Goal: Information Seeking & Learning: Learn about a topic

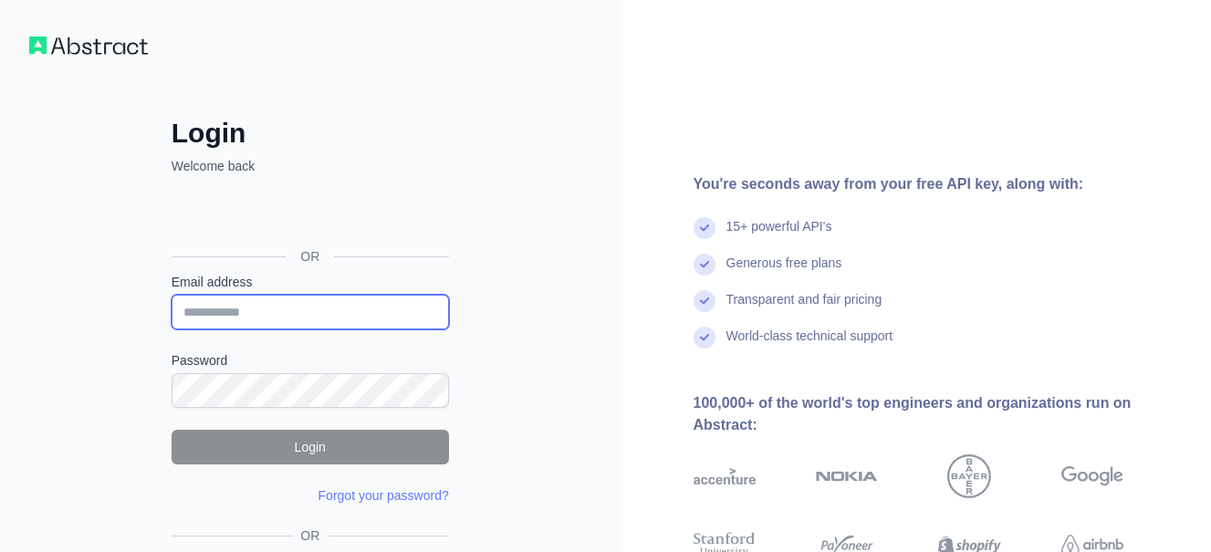
click at [333, 310] on input "Email address" at bounding box center [310, 312] width 277 height 35
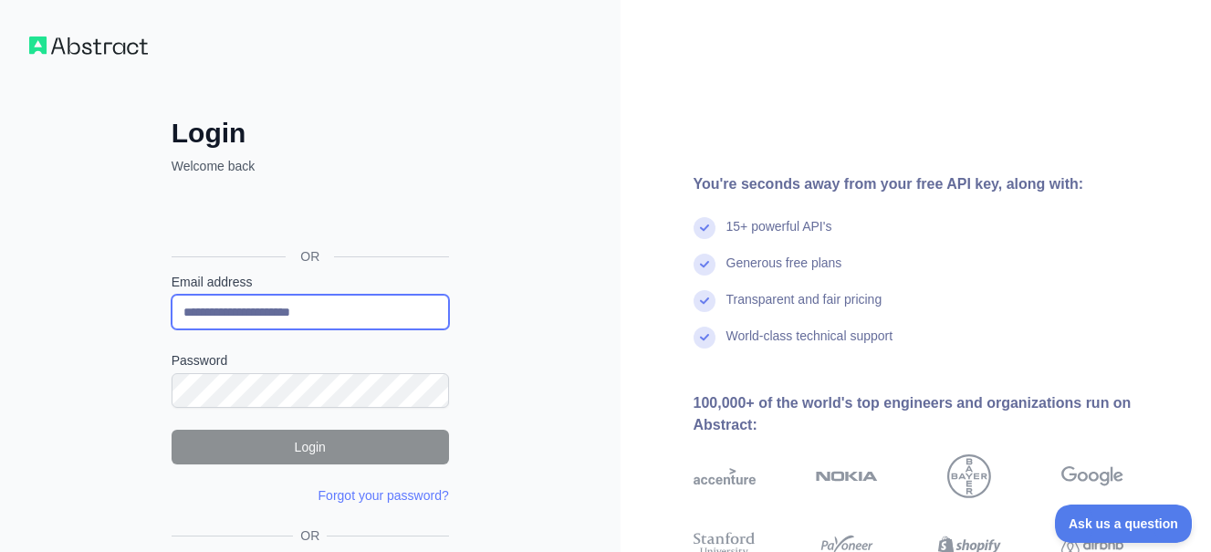
type input "**********"
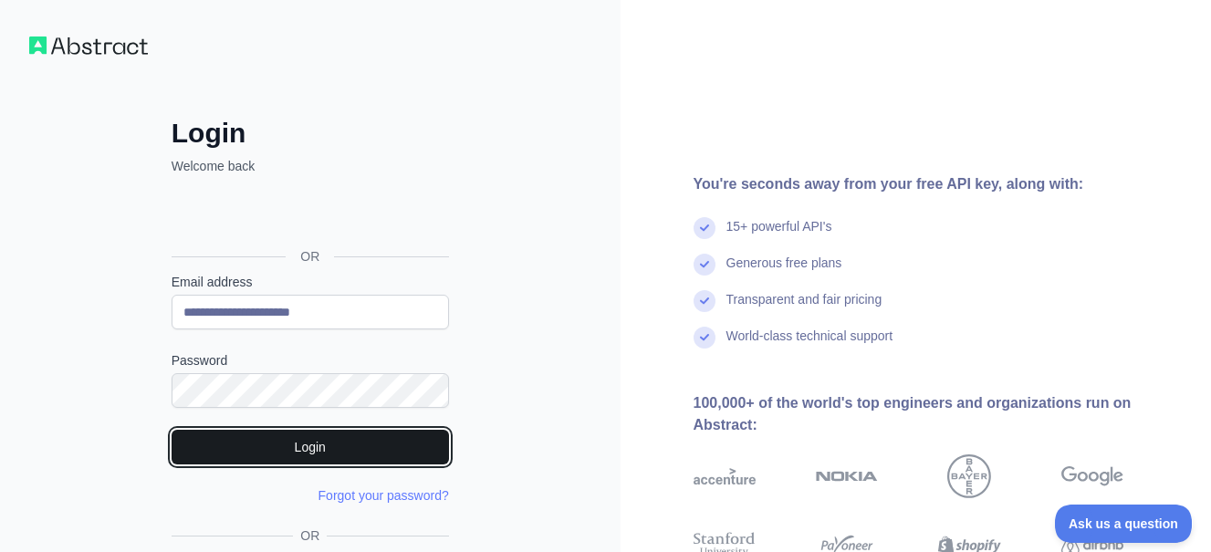
click at [381, 433] on button "Login" at bounding box center [310, 447] width 277 height 35
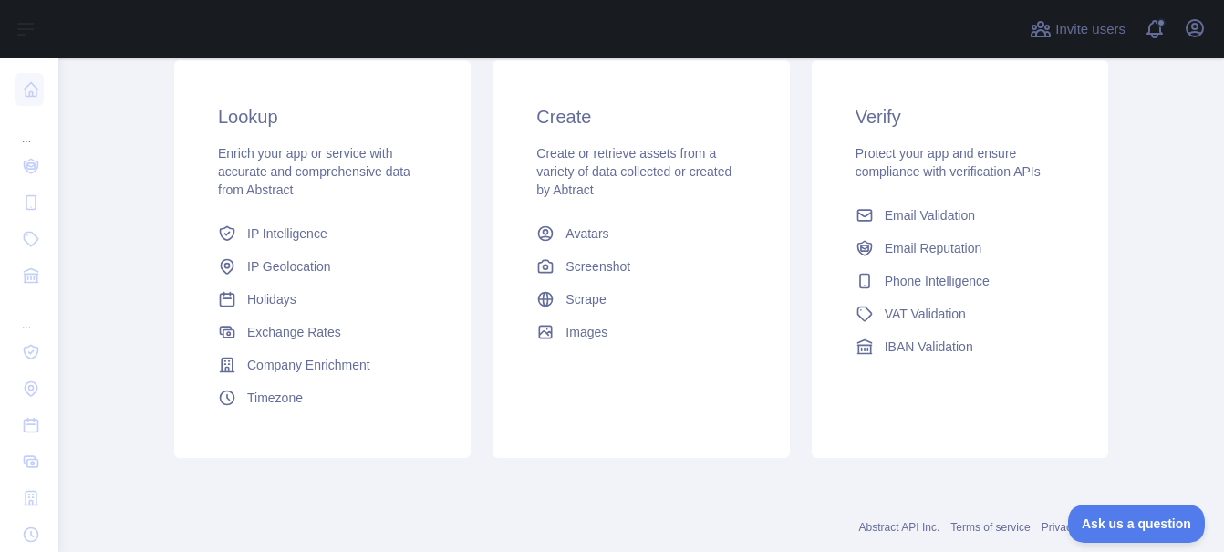
scroll to position [319, 0]
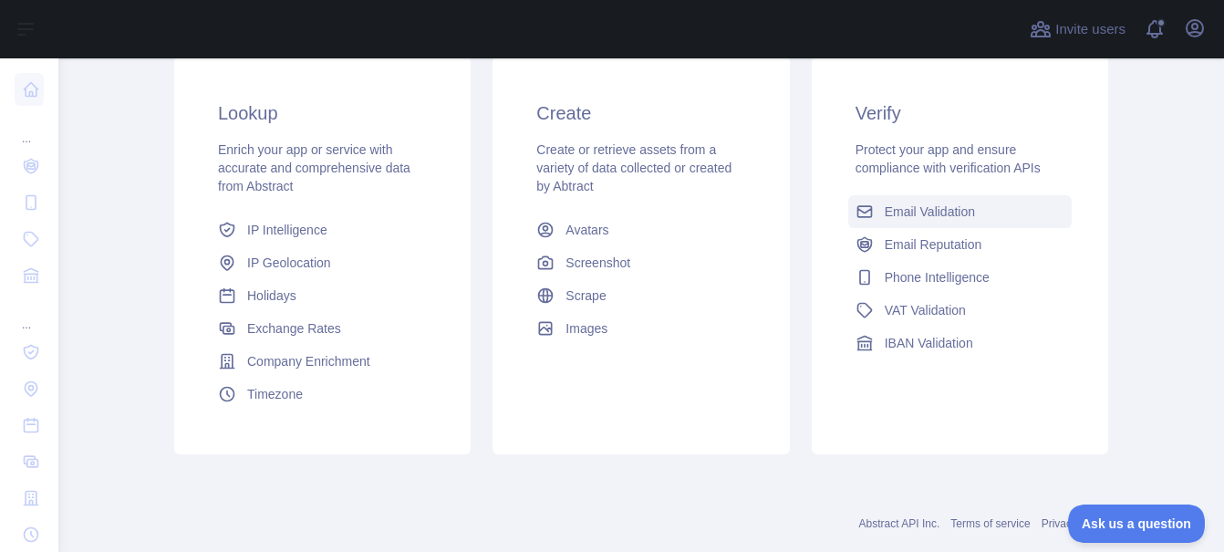
click at [896, 202] on link "Email Validation" at bounding box center [961, 211] width 224 height 33
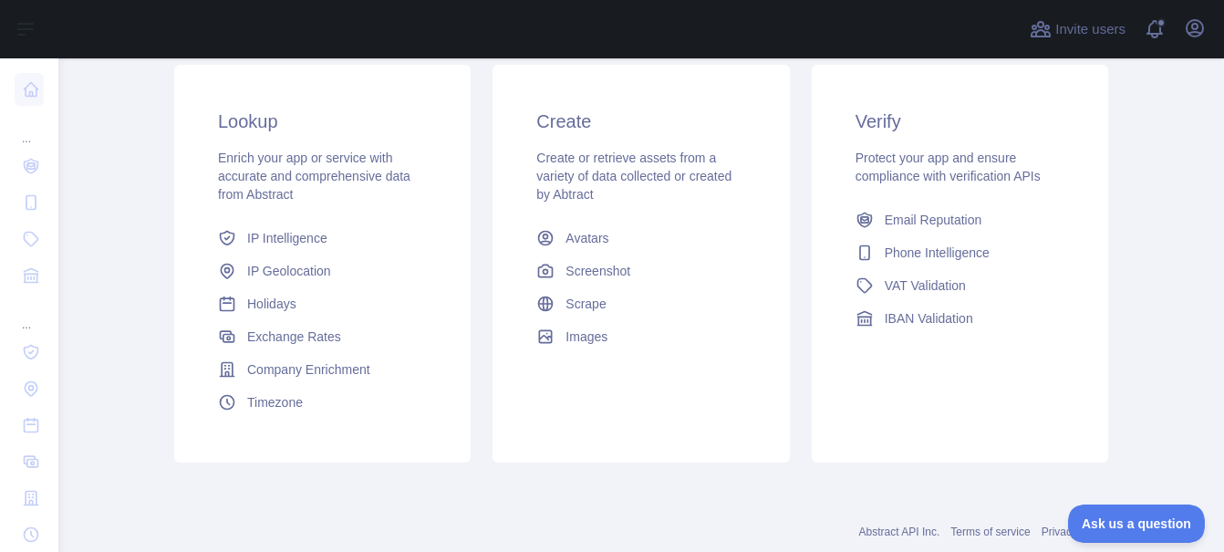
scroll to position [295, 0]
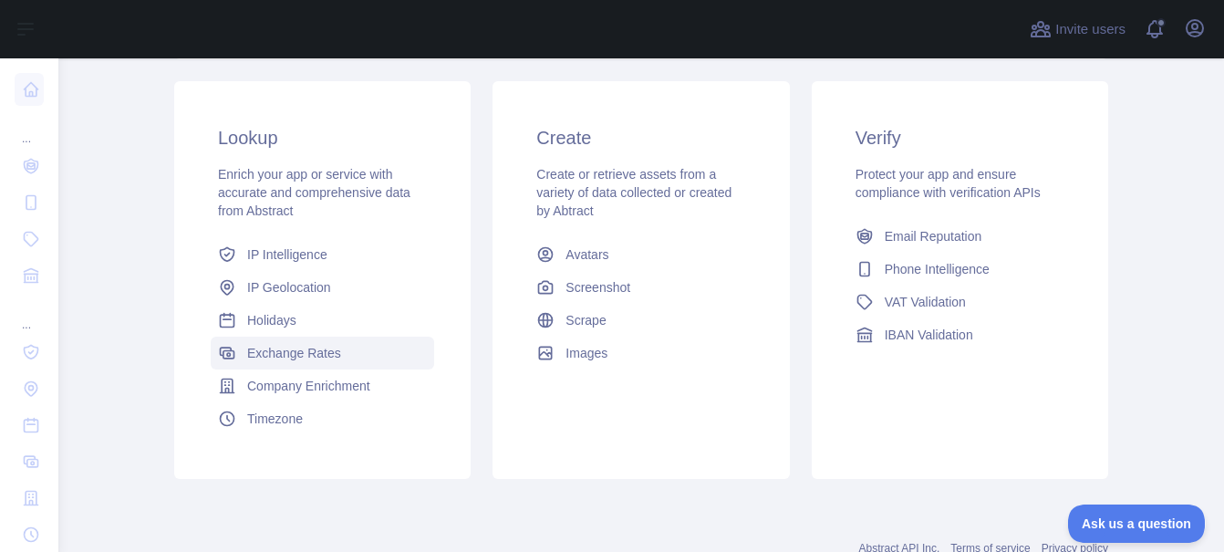
click at [338, 364] on link "Exchange Rates" at bounding box center [323, 353] width 224 height 33
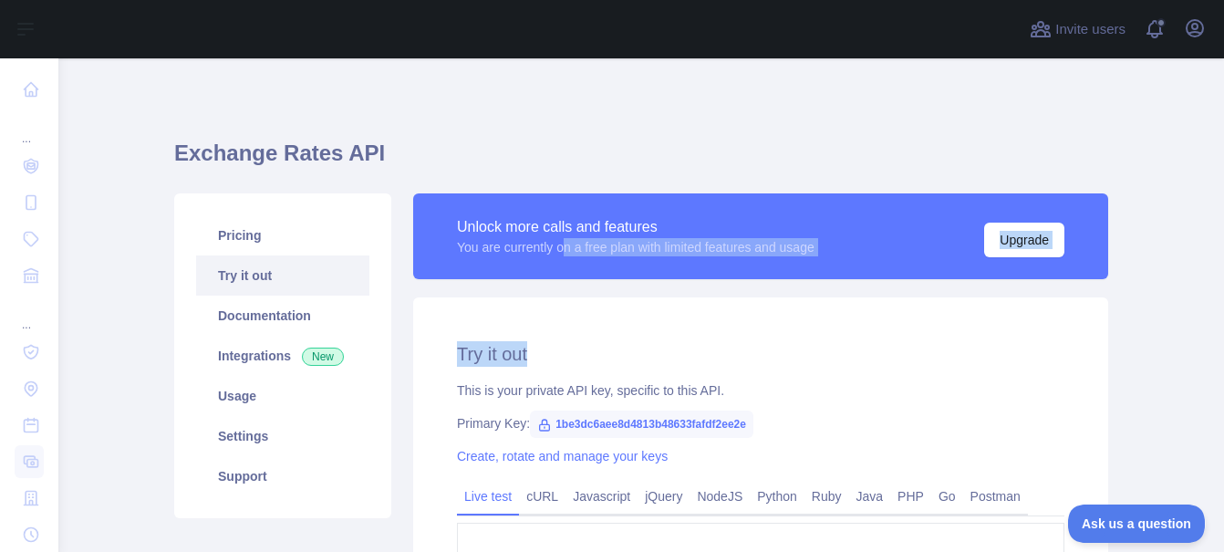
drag, startPoint x: 557, startPoint y: 315, endPoint x: 557, endPoint y: 264, distance: 51.1
click at [557, 264] on div "**********" at bounding box center [760, 462] width 717 height 538
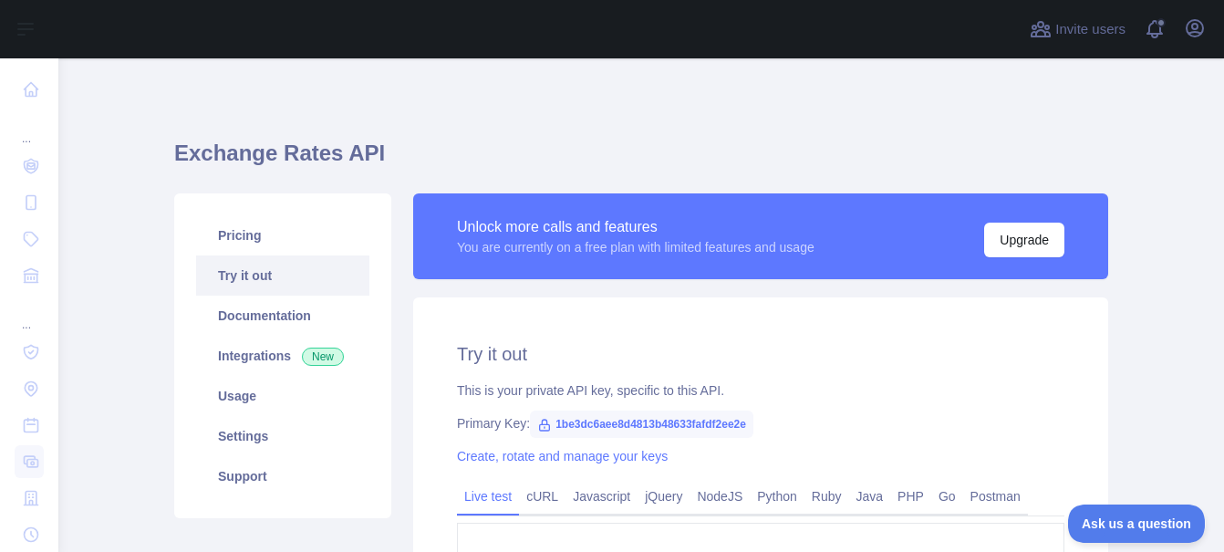
drag, startPoint x: 557, startPoint y: 264, endPoint x: 755, endPoint y: 154, distance: 226.3
click at [755, 154] on h1 "Exchange Rates API" at bounding box center [641, 161] width 934 height 44
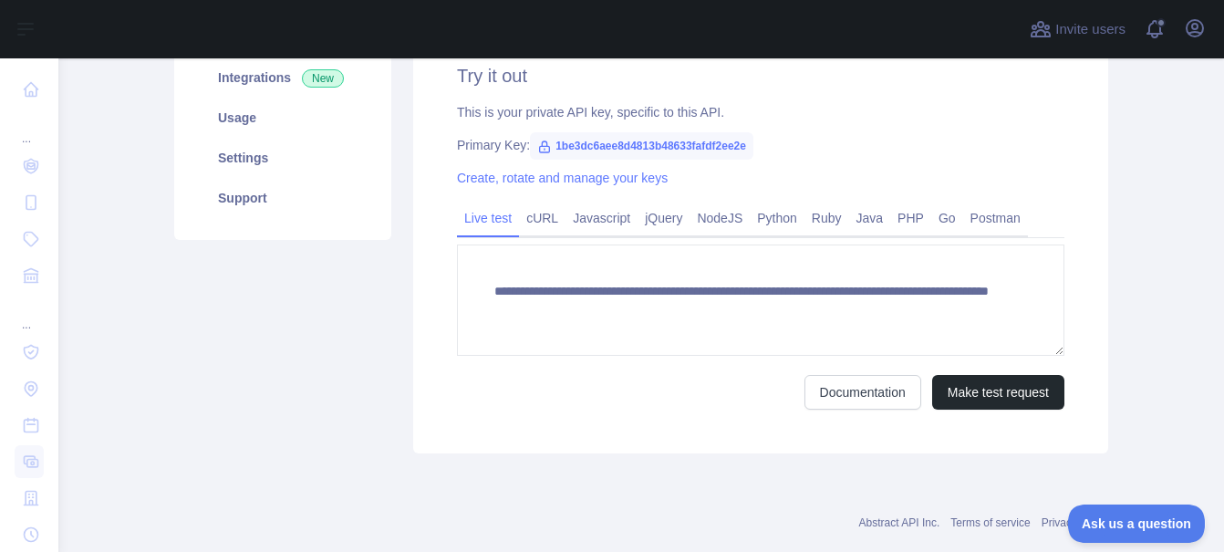
scroll to position [215, 0]
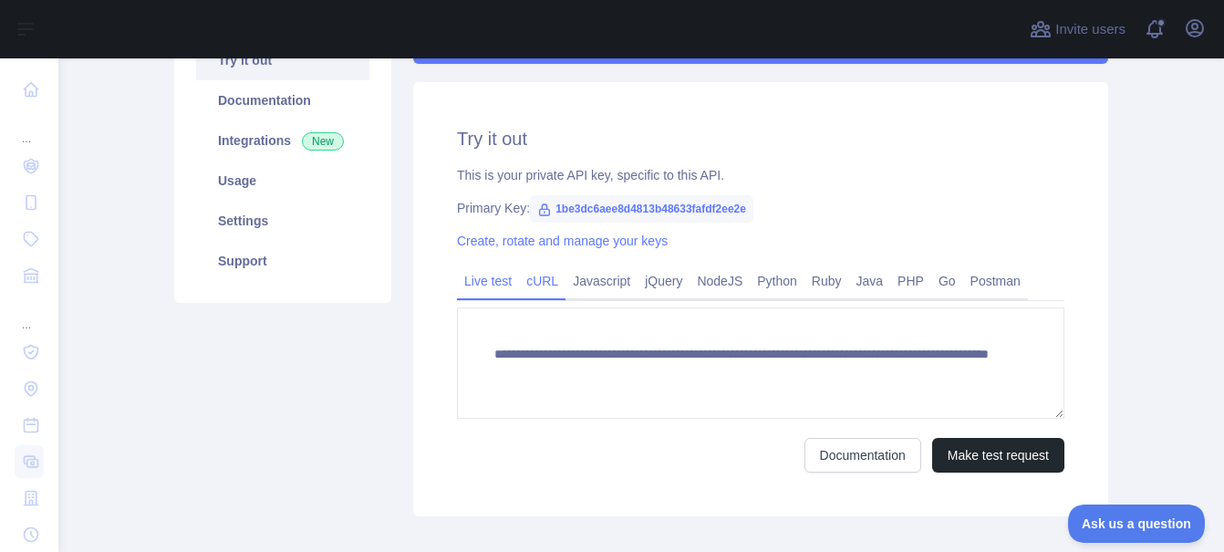
click at [532, 276] on link "cURL" at bounding box center [542, 280] width 47 height 29
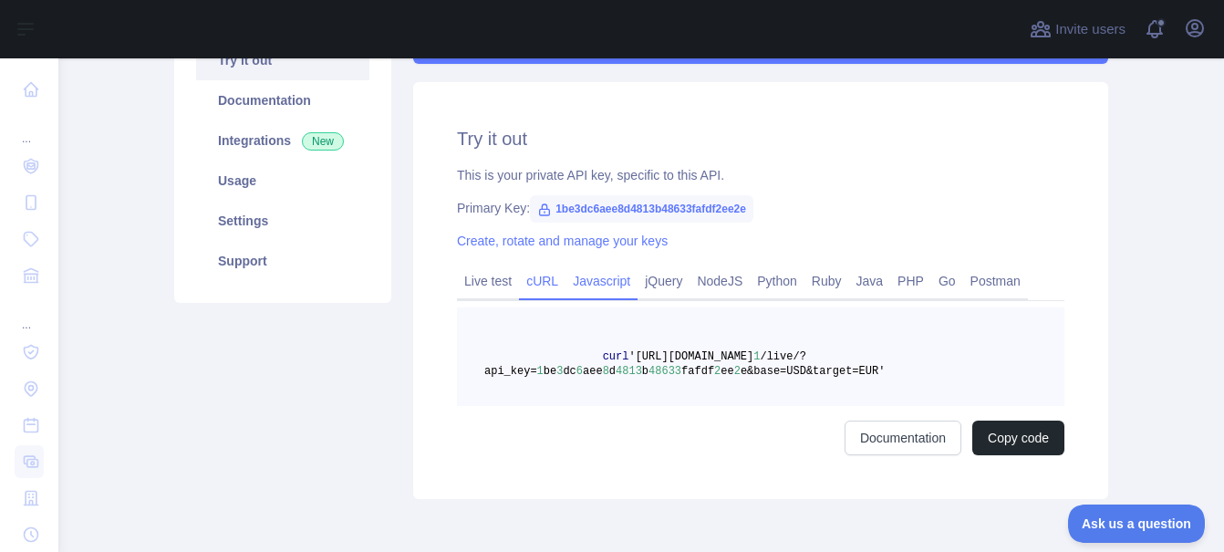
click at [566, 276] on link "Javascript" at bounding box center [602, 280] width 72 height 29
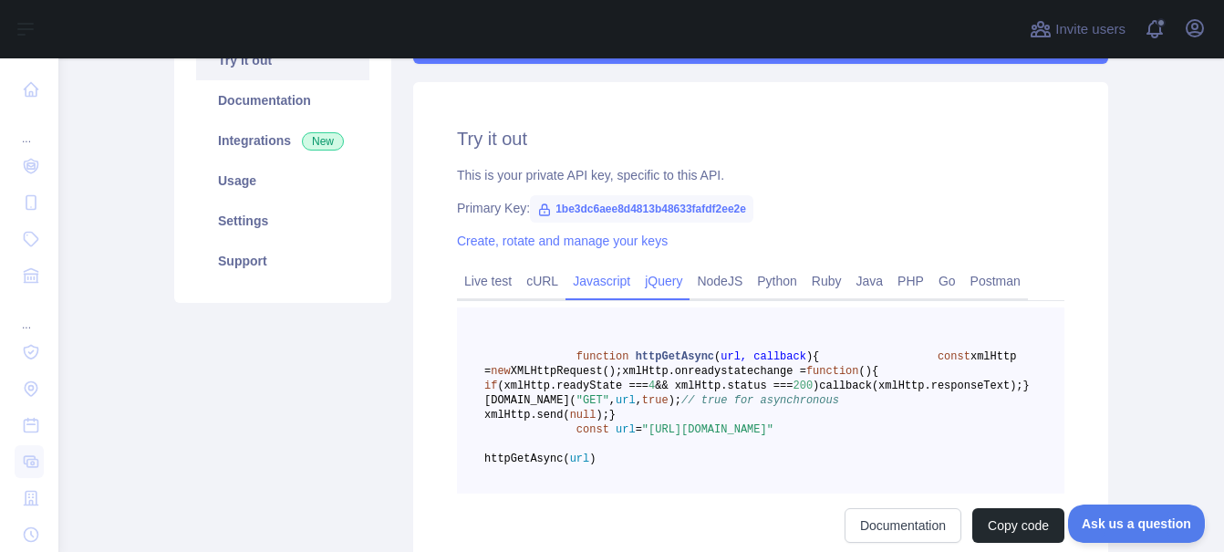
click at [638, 268] on link "jQuery" at bounding box center [664, 280] width 52 height 29
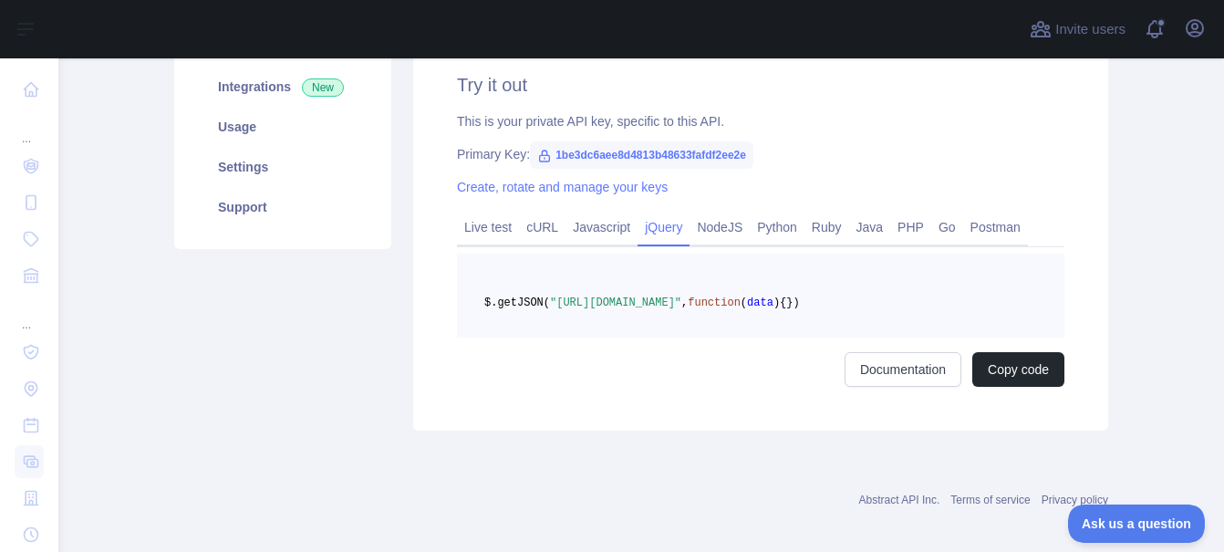
scroll to position [312, 0]
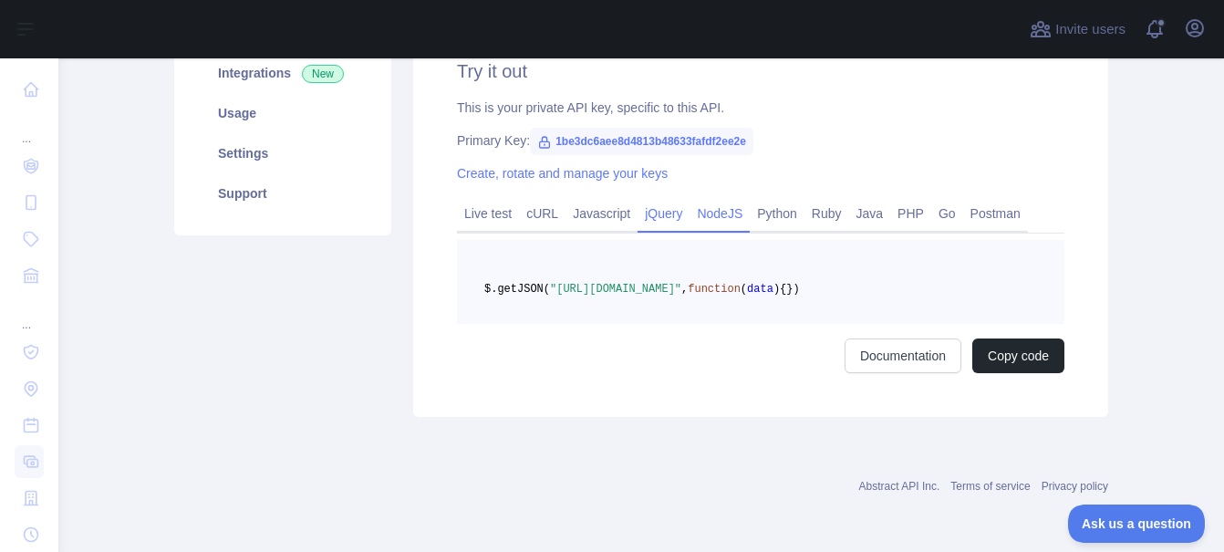
click at [715, 199] on link "NodeJS" at bounding box center [720, 213] width 60 height 29
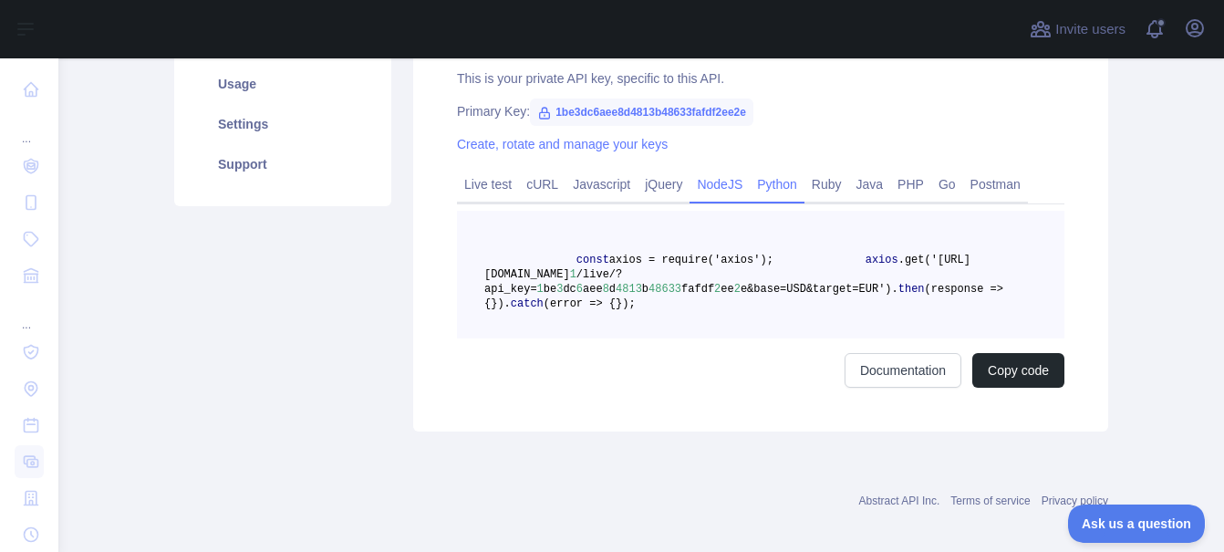
click at [762, 191] on link "Python" at bounding box center [777, 184] width 55 height 29
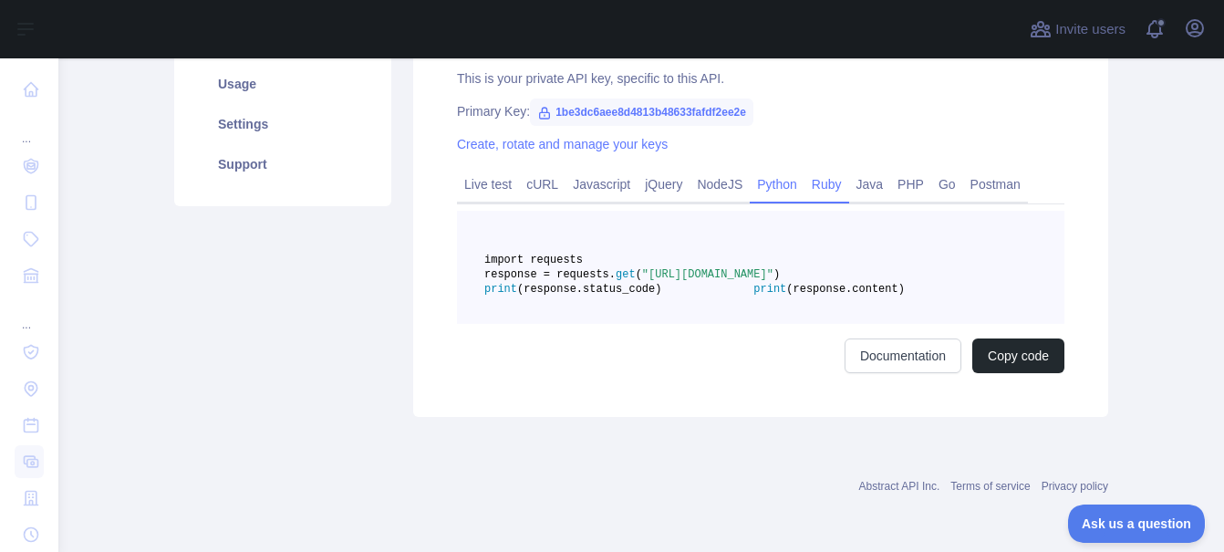
click at [808, 186] on link "Ruby" at bounding box center [827, 184] width 45 height 29
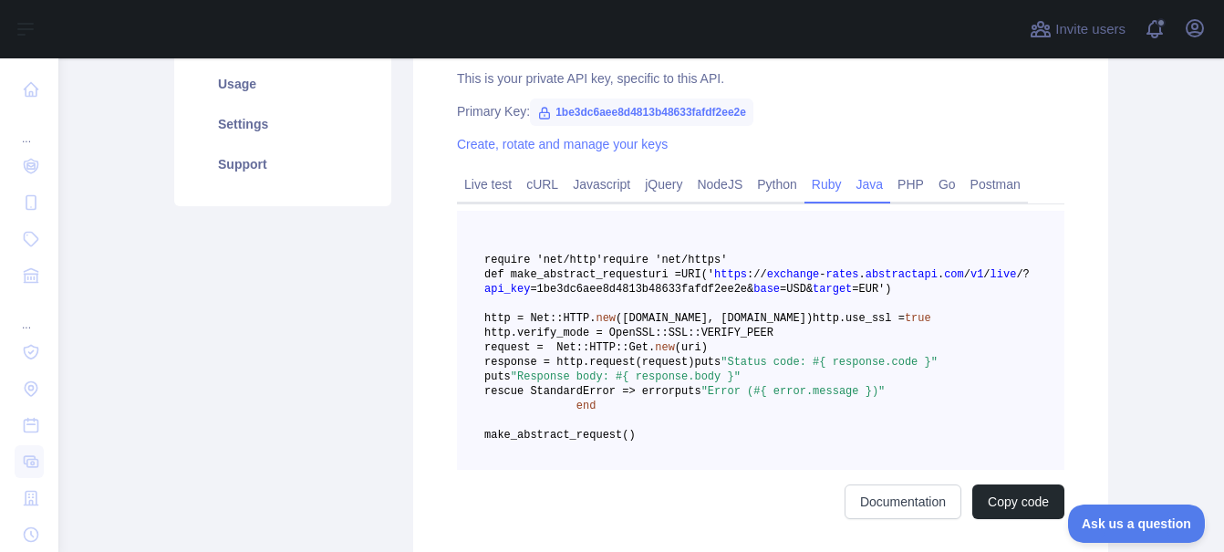
click at [849, 187] on link "Java" at bounding box center [870, 184] width 42 height 29
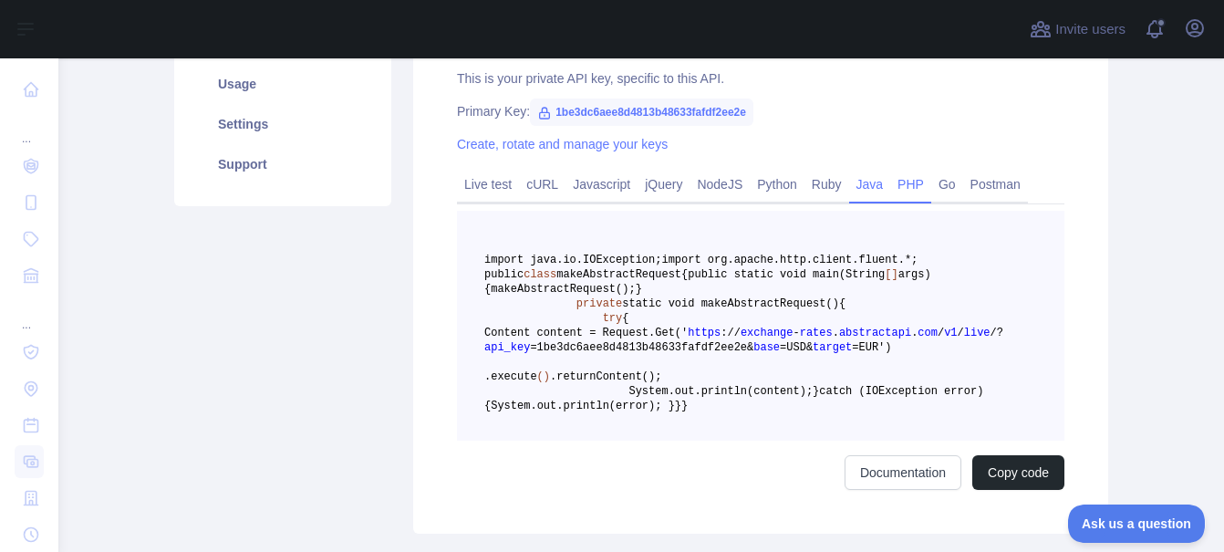
click at [900, 185] on link "PHP" at bounding box center [911, 184] width 41 height 29
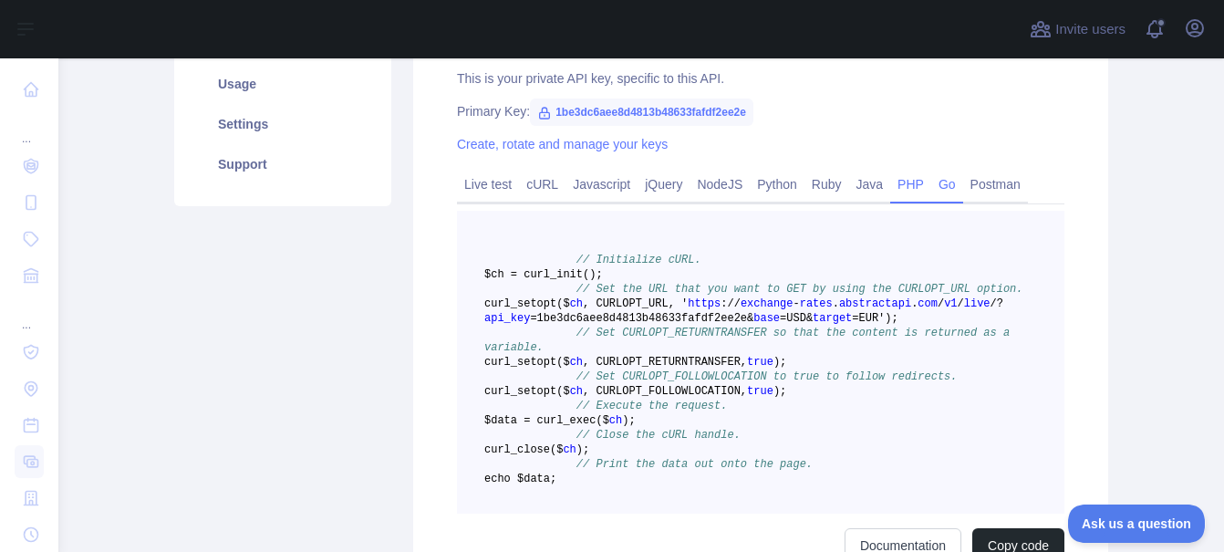
click at [933, 191] on link "Go" at bounding box center [948, 184] width 32 height 29
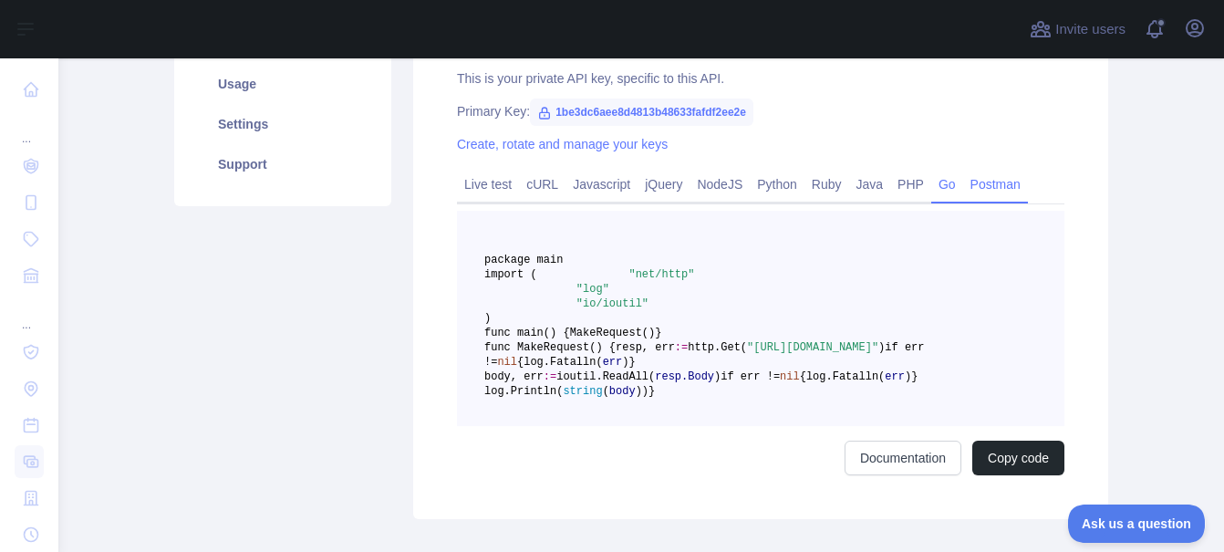
click at [988, 181] on link "Postman" at bounding box center [996, 184] width 65 height 29
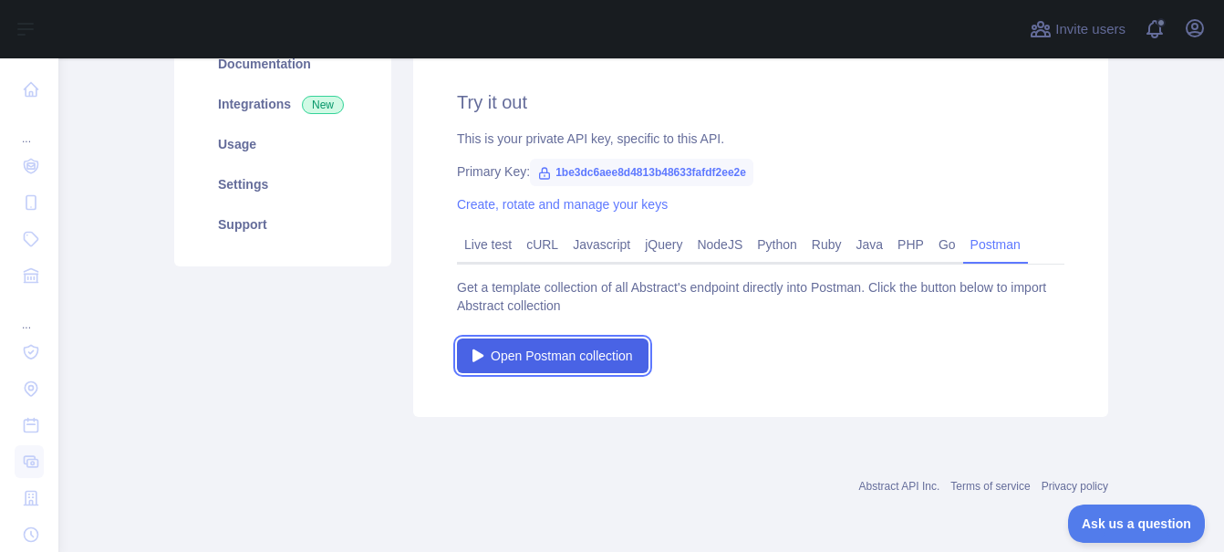
click at [588, 371] on link "Open Postman collection" at bounding box center [553, 356] width 192 height 35
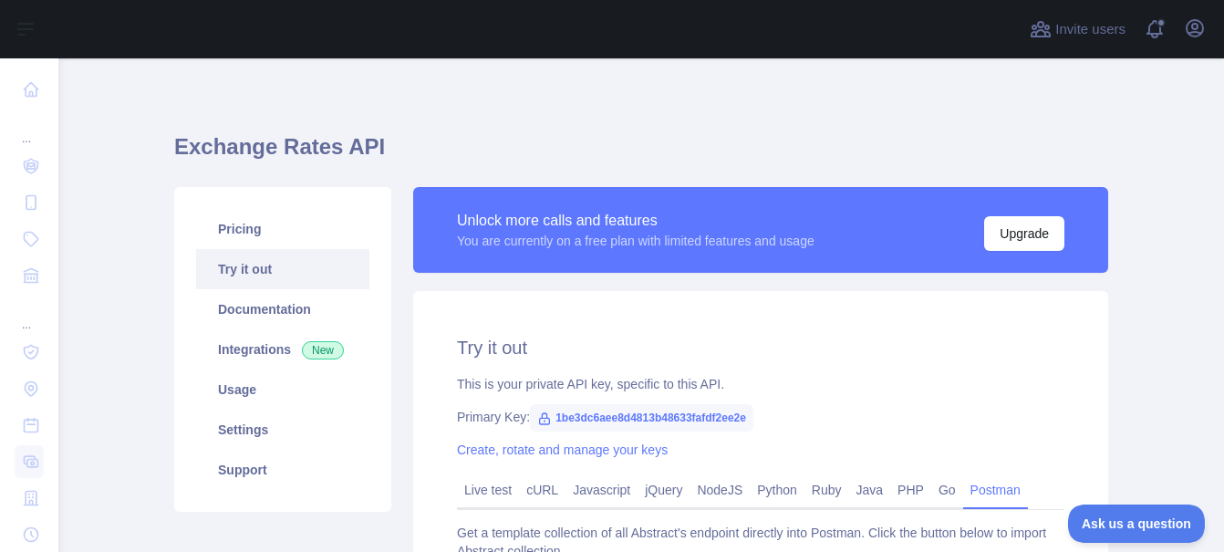
scroll to position [0, 0]
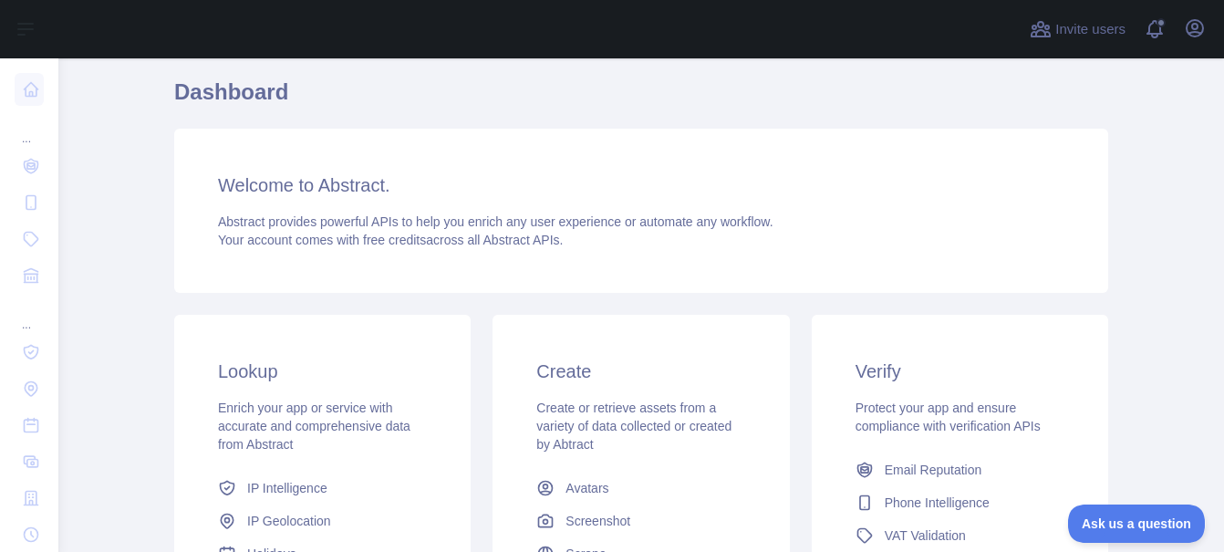
scroll to position [48, 0]
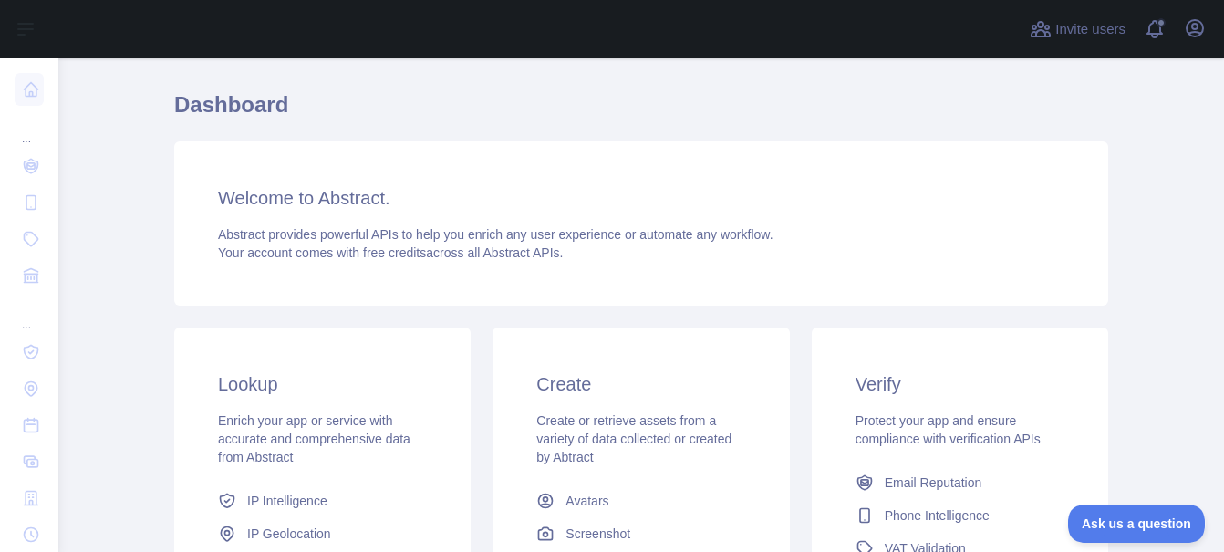
click at [804, 295] on div "Welcome to Abstract. Abstract provides powerful APIs to help you enrich any use…" at bounding box center [641, 223] width 934 height 164
drag, startPoint x: 836, startPoint y: 256, endPoint x: 820, endPoint y: 211, distance: 48.2
click at [820, 211] on div "Welcome to Abstract. Abstract provides powerful APIs to help you enrich any use…" at bounding box center [641, 223] width 934 height 164
drag, startPoint x: 820, startPoint y: 211, endPoint x: 815, endPoint y: 192, distance: 19.9
click at [815, 192] on h3 "Welcome to Abstract." at bounding box center [641, 198] width 847 height 26
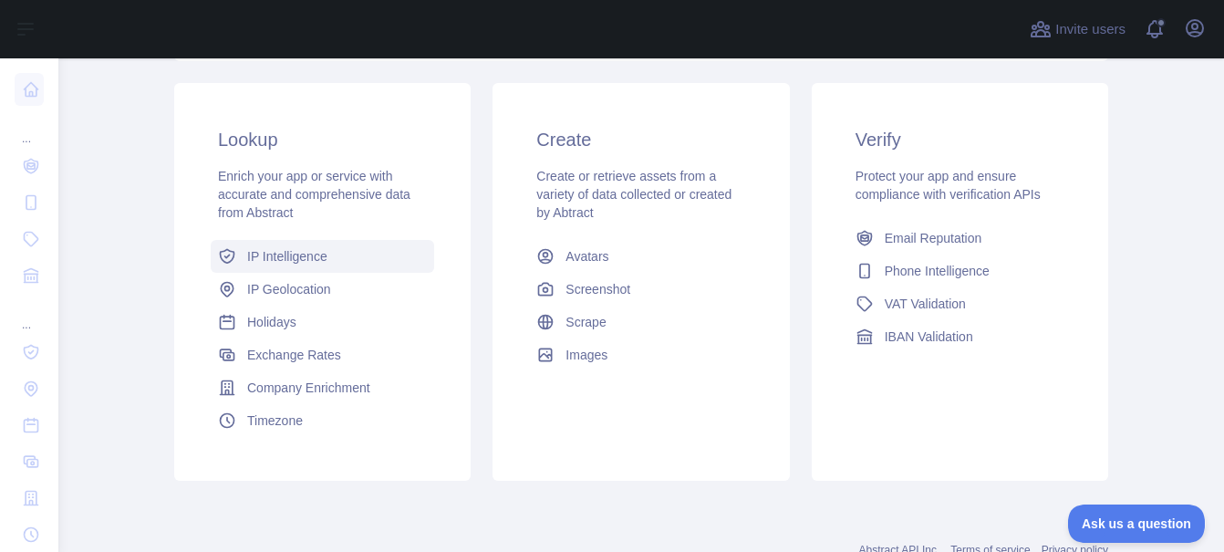
scroll to position [297, 0]
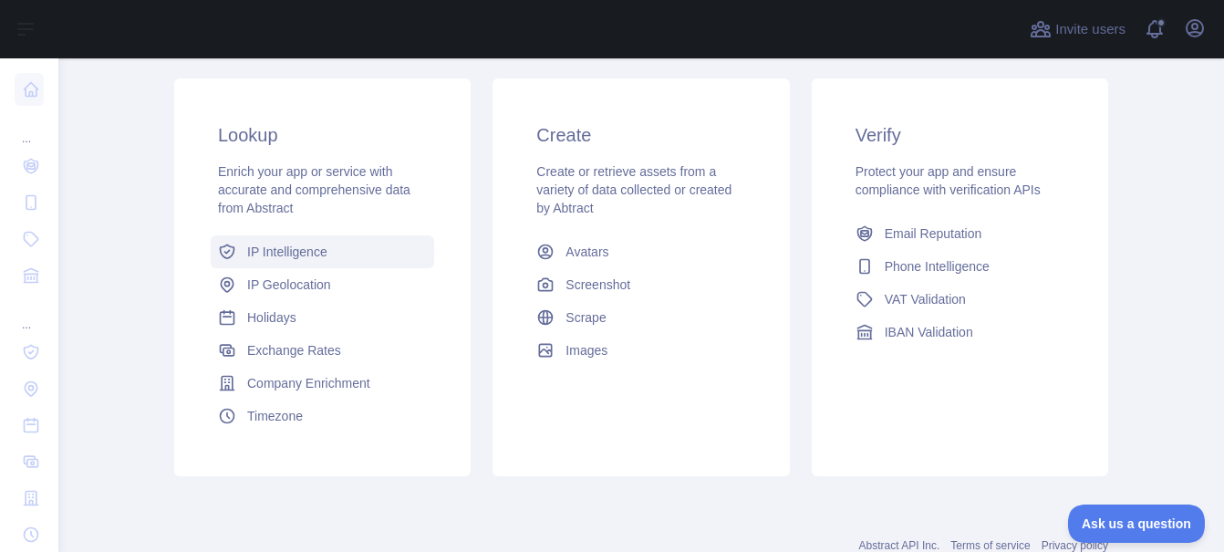
click at [352, 247] on link "IP Intelligence" at bounding box center [323, 251] width 224 height 33
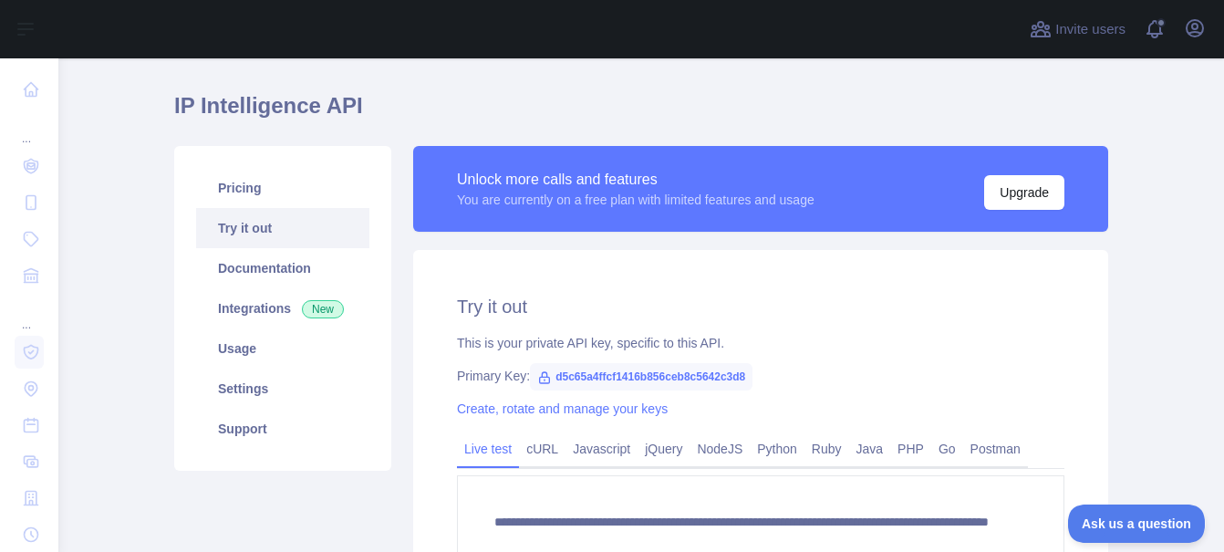
scroll to position [21, 0]
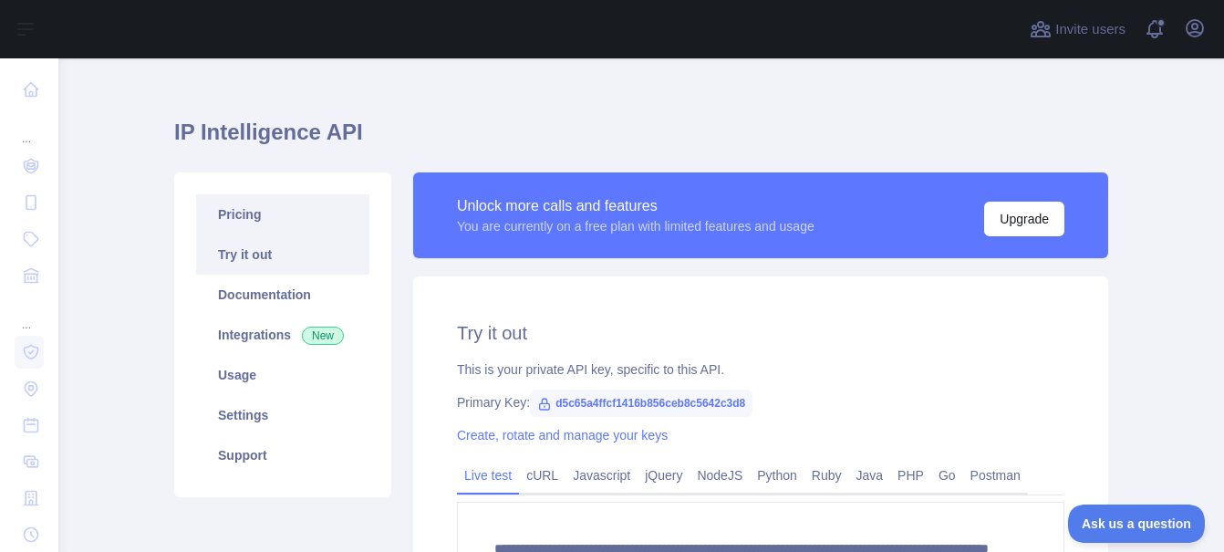
click at [326, 223] on link "Pricing" at bounding box center [282, 214] width 173 height 40
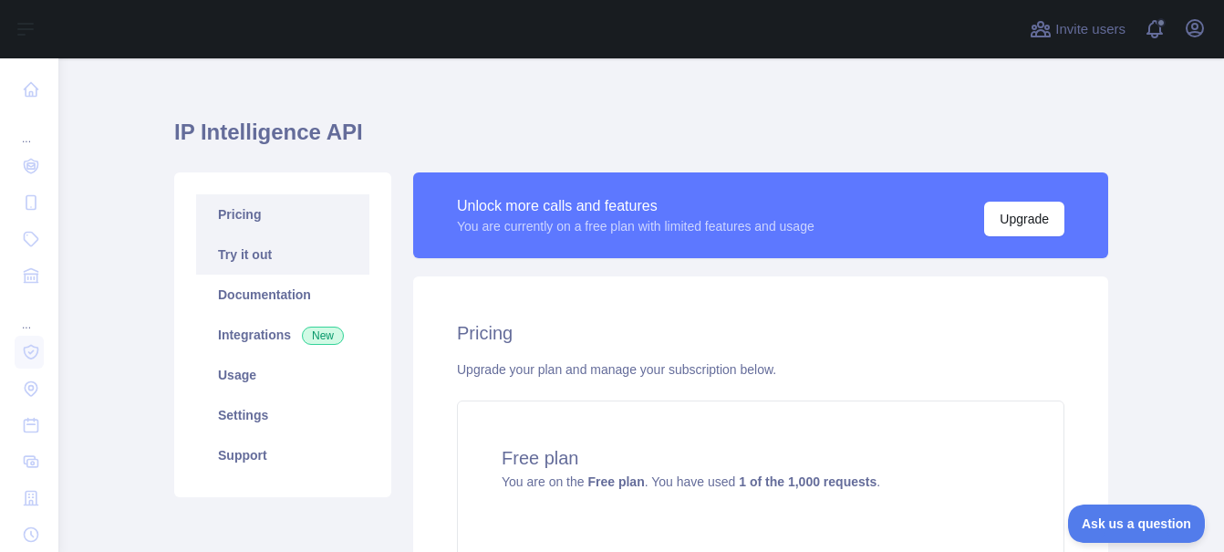
click at [339, 260] on link "Try it out" at bounding box center [282, 254] width 173 height 40
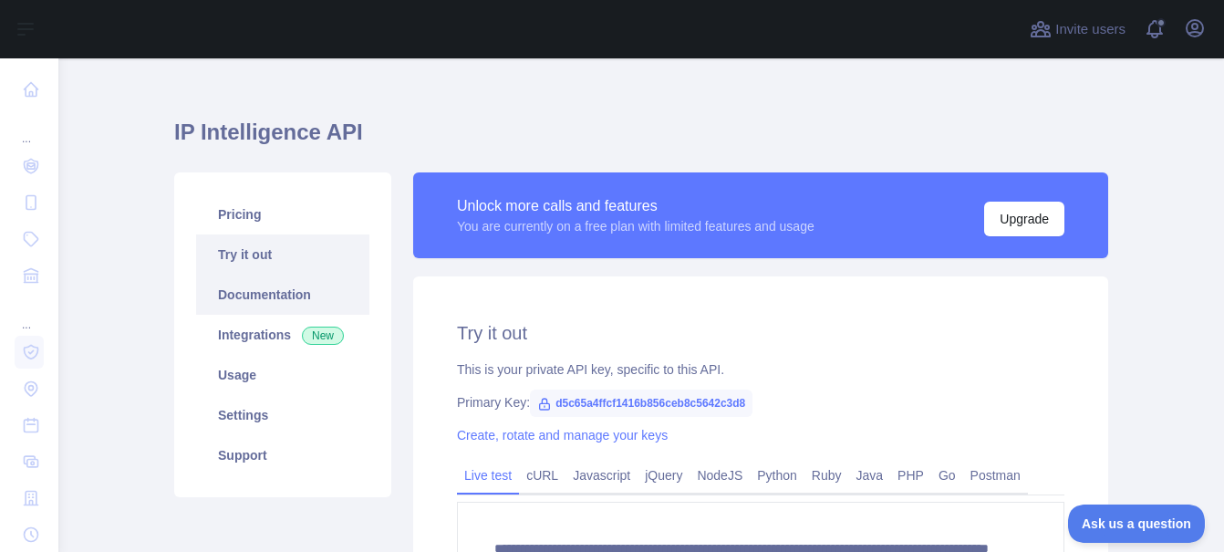
click at [290, 298] on link "Documentation" at bounding box center [282, 295] width 173 height 40
click at [315, 307] on link "Documentation" at bounding box center [282, 295] width 173 height 40
click at [341, 296] on link "Documentation" at bounding box center [282, 295] width 173 height 40
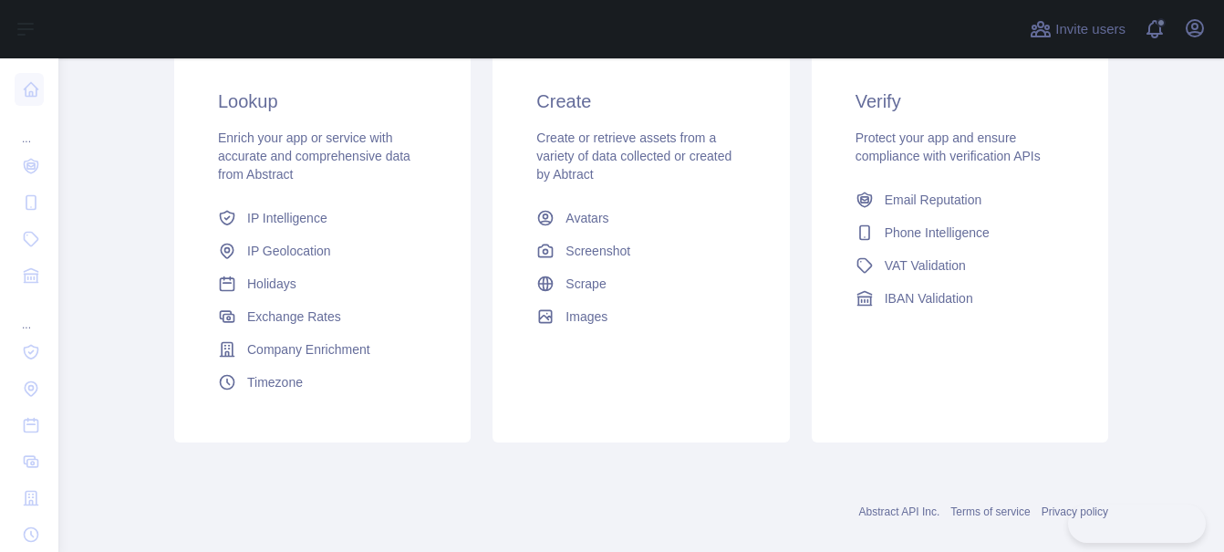
scroll to position [357, 0]
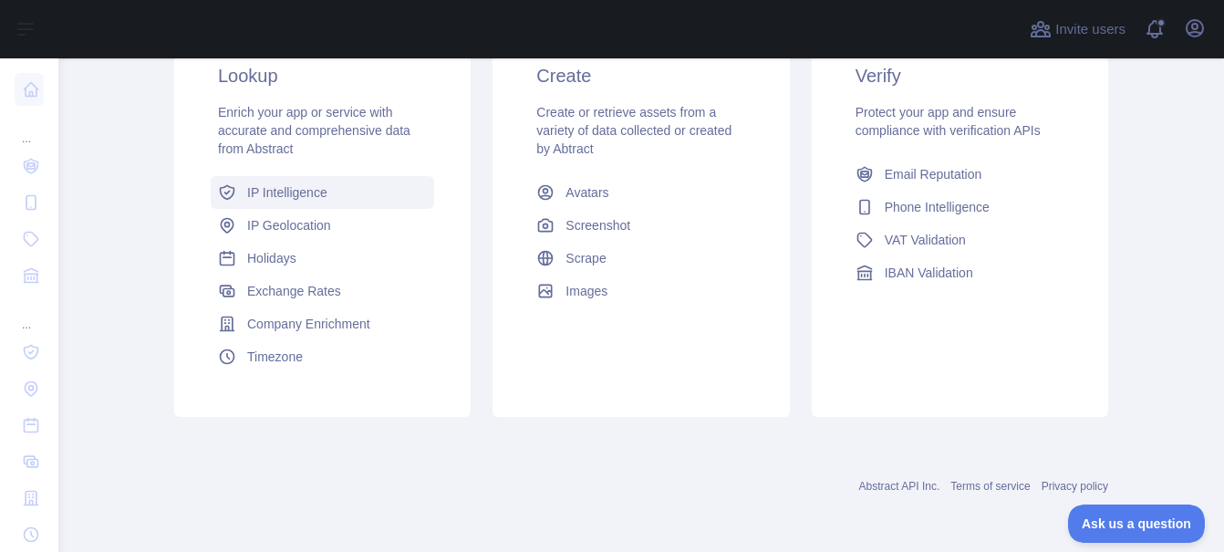
click at [338, 204] on link "IP Intelligence" at bounding box center [323, 192] width 224 height 33
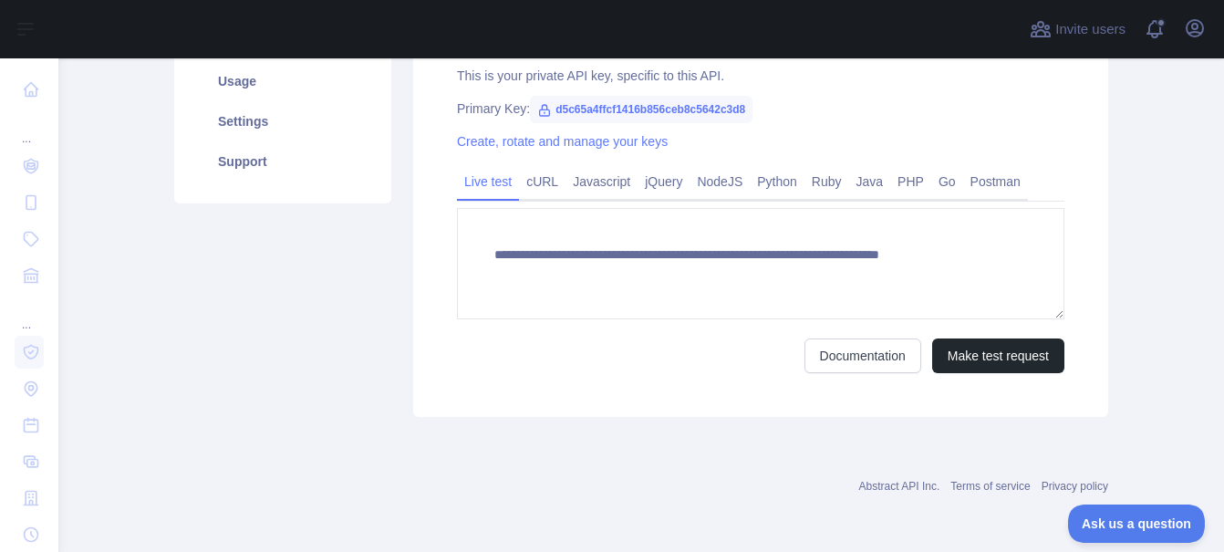
type textarea "**********"
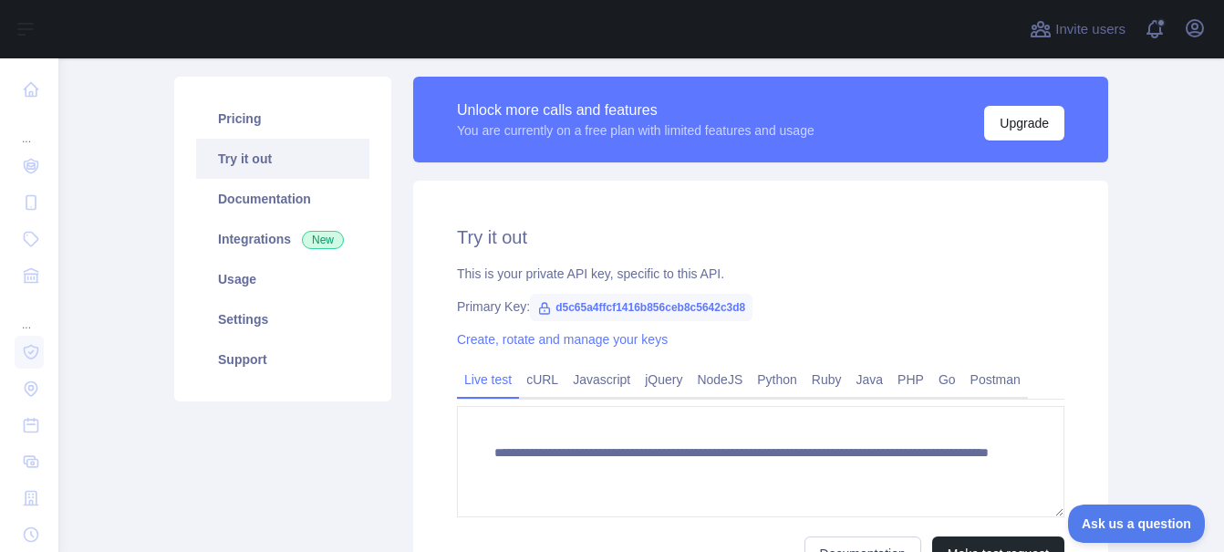
scroll to position [113, 0]
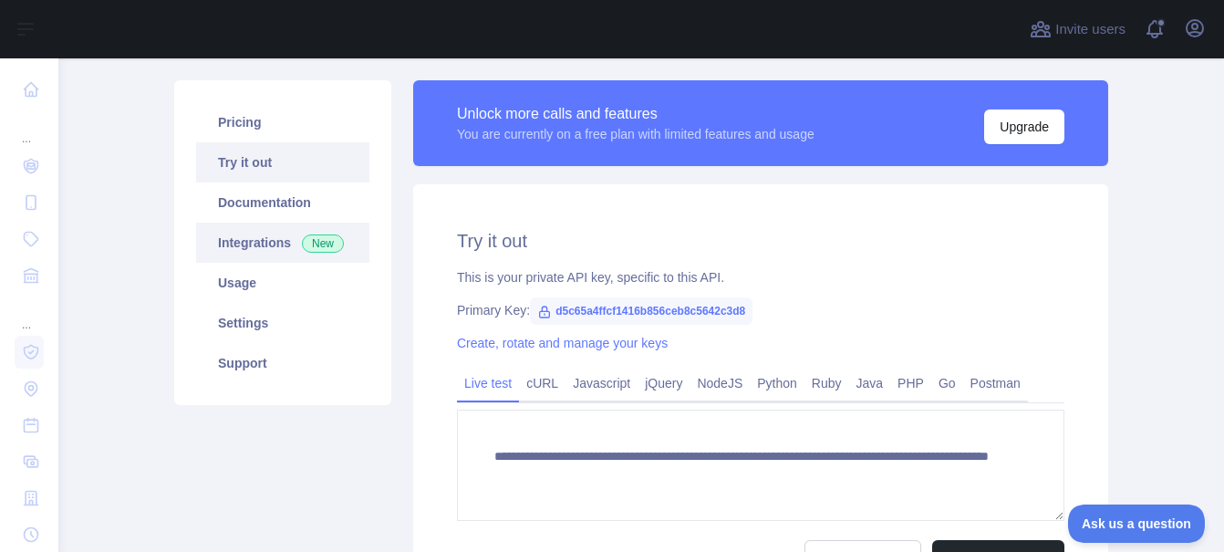
click at [285, 247] on link "Integrations New" at bounding box center [282, 243] width 173 height 40
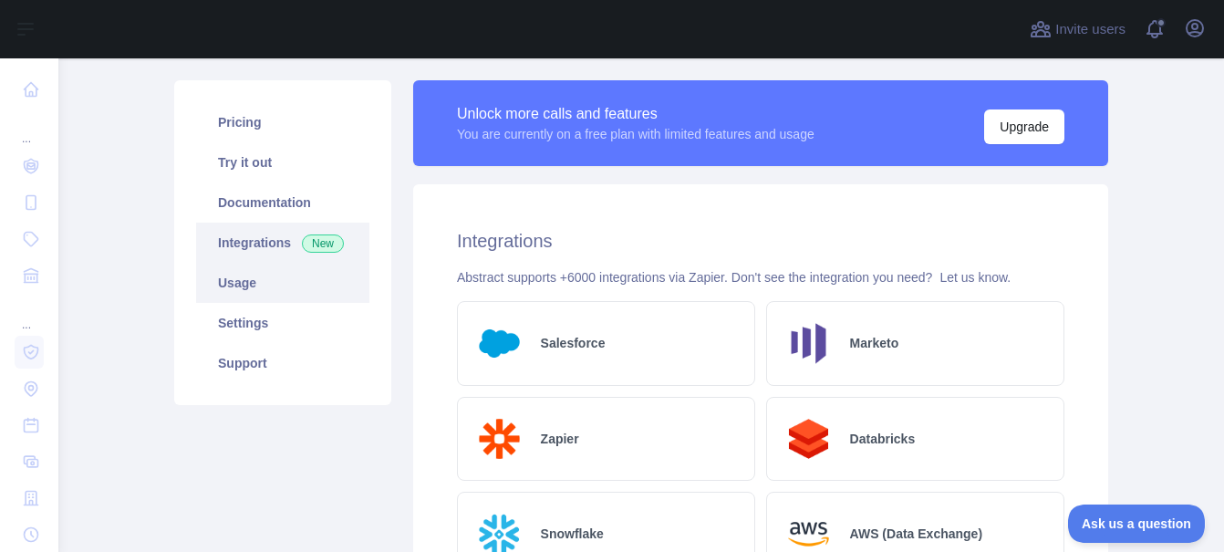
click at [325, 280] on link "Usage" at bounding box center [282, 283] width 173 height 40
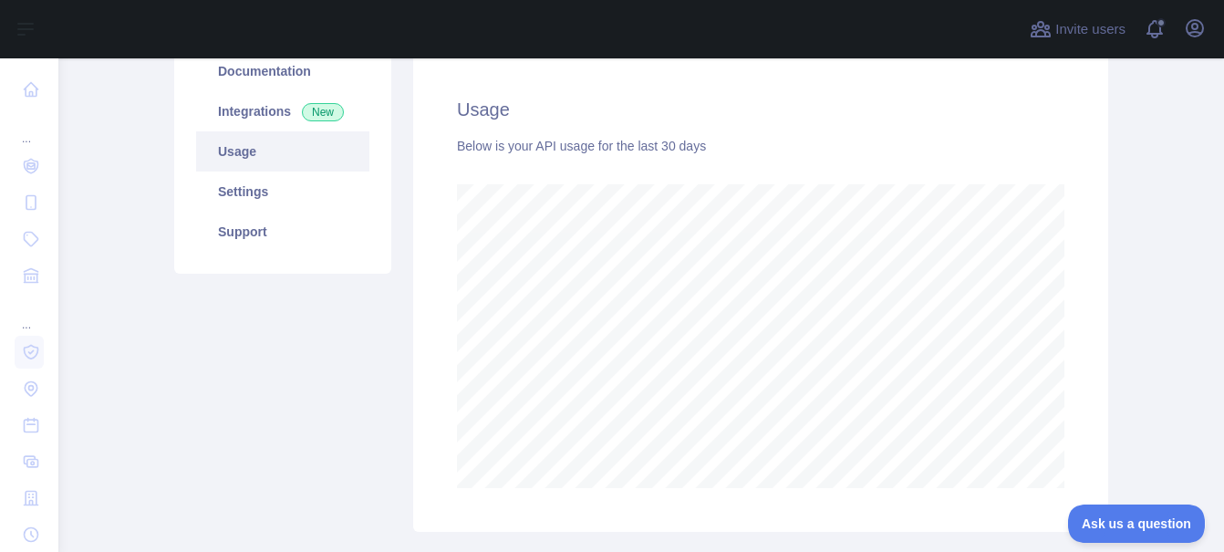
scroll to position [245, 0]
click at [311, 183] on link "Settings" at bounding box center [282, 191] width 173 height 40
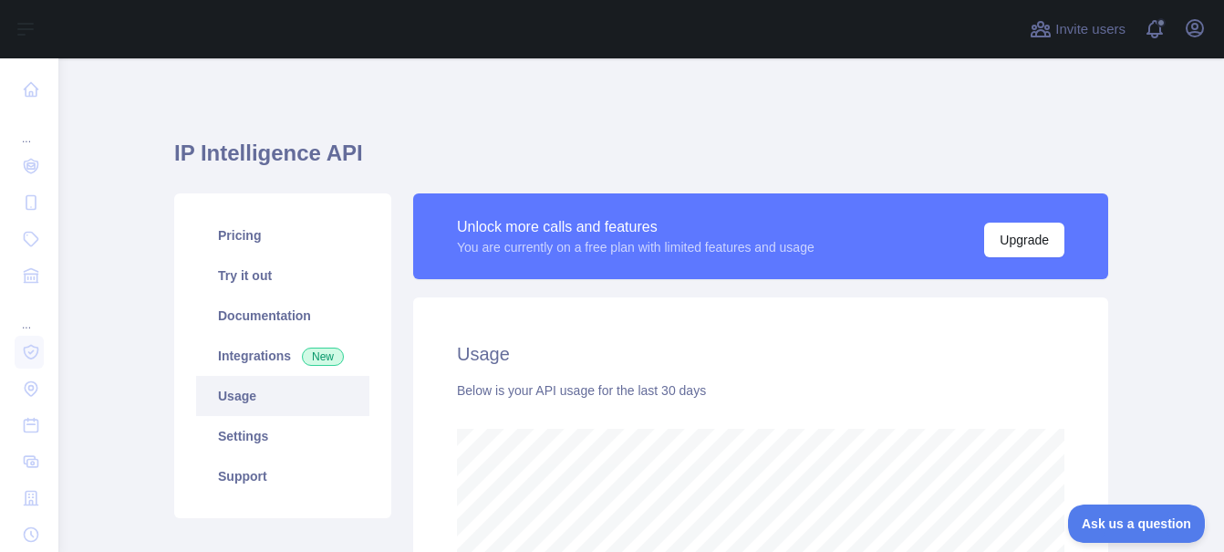
scroll to position [494, 1152]
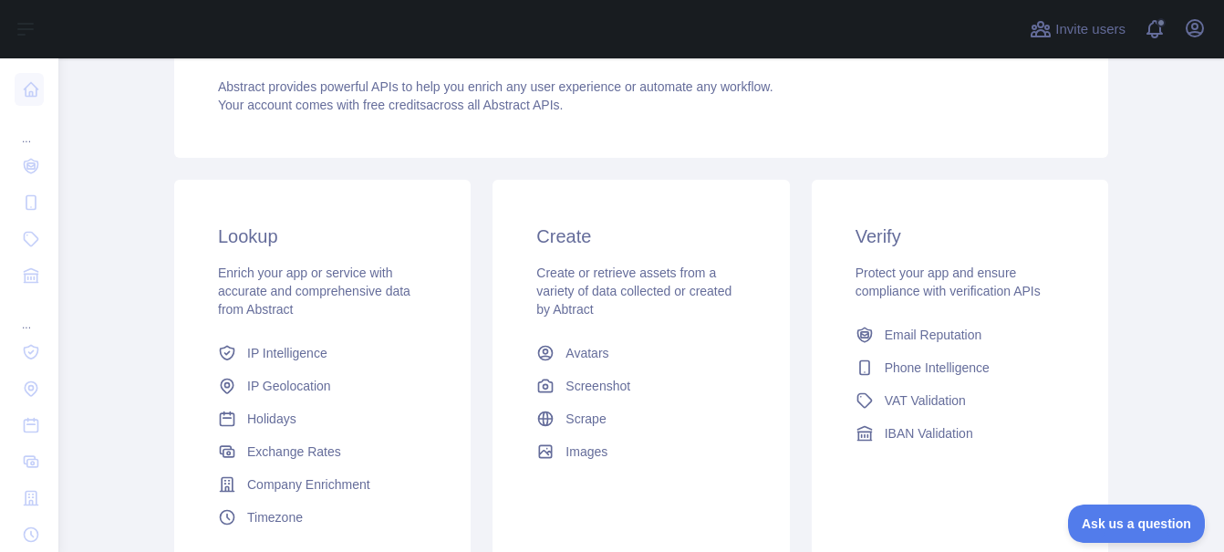
scroll to position [245, 0]
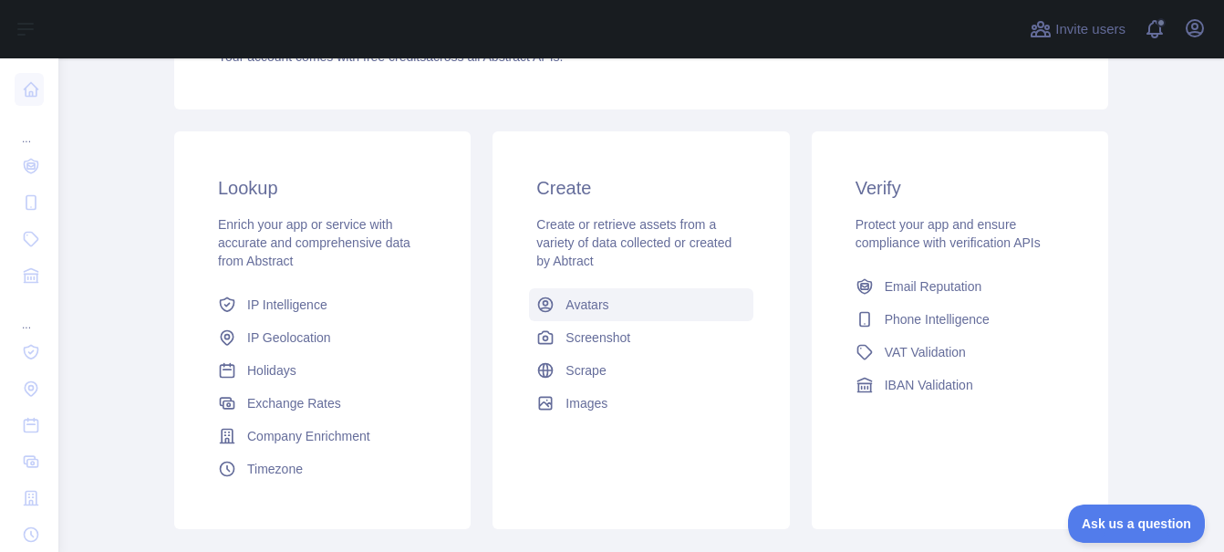
click at [593, 308] on span "Avatars" at bounding box center [587, 305] width 43 height 18
click at [552, 341] on link "Screenshot" at bounding box center [641, 337] width 224 height 33
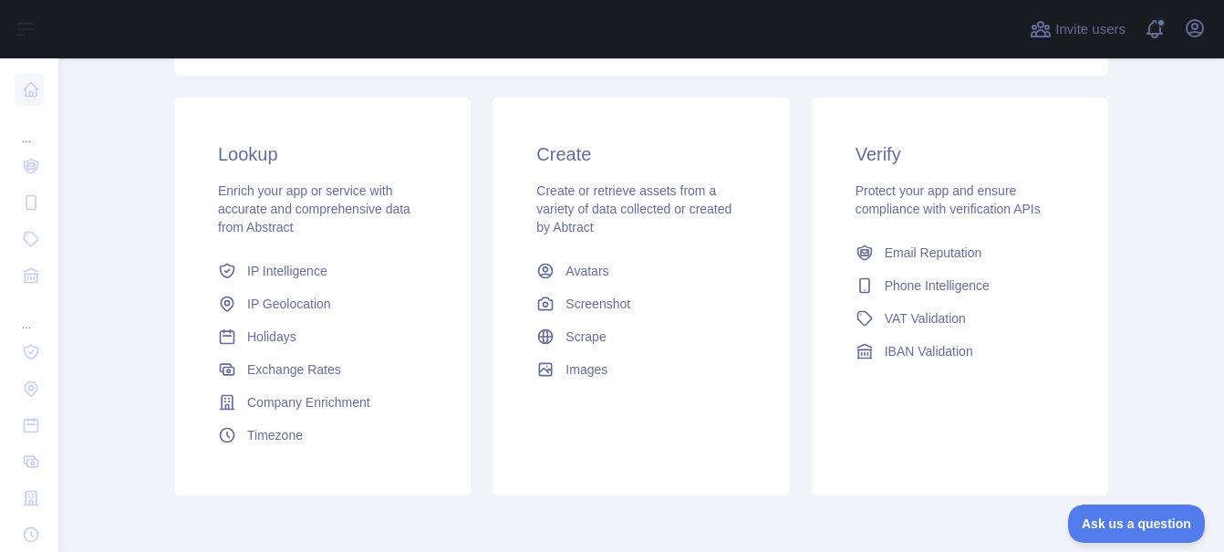
scroll to position [285, 0]
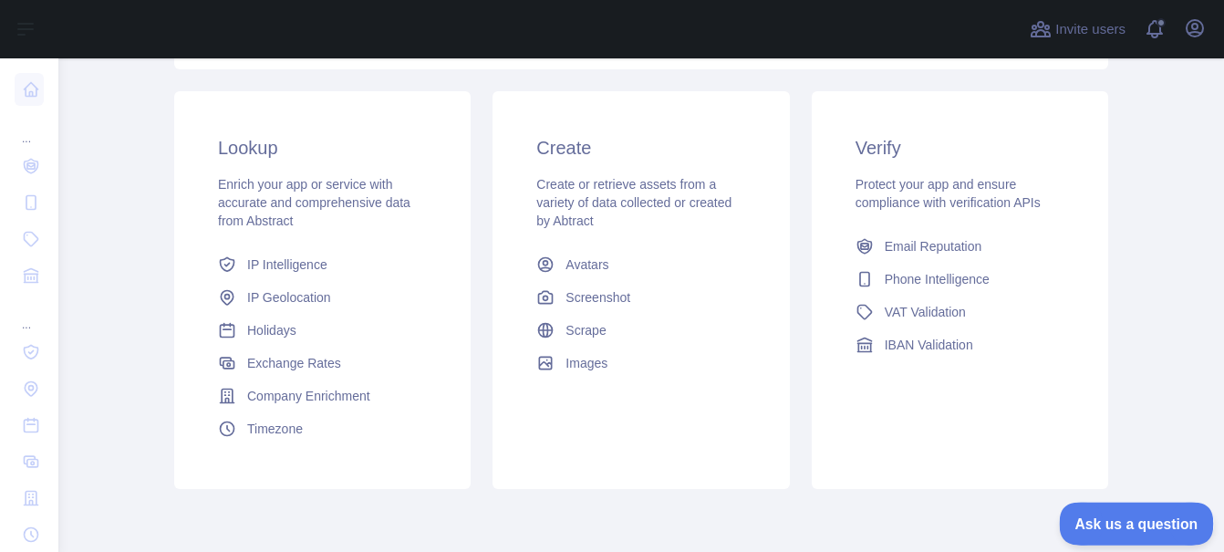
click at [1099, 512] on button "Ask us a question" at bounding box center [1127, 521] width 137 height 38
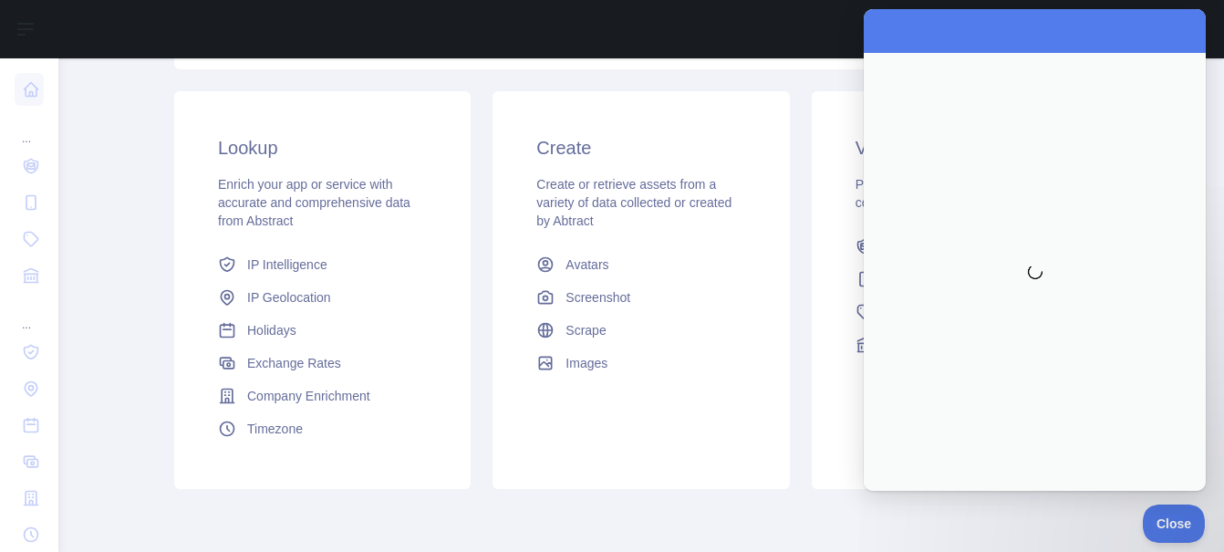
scroll to position [0, 0]
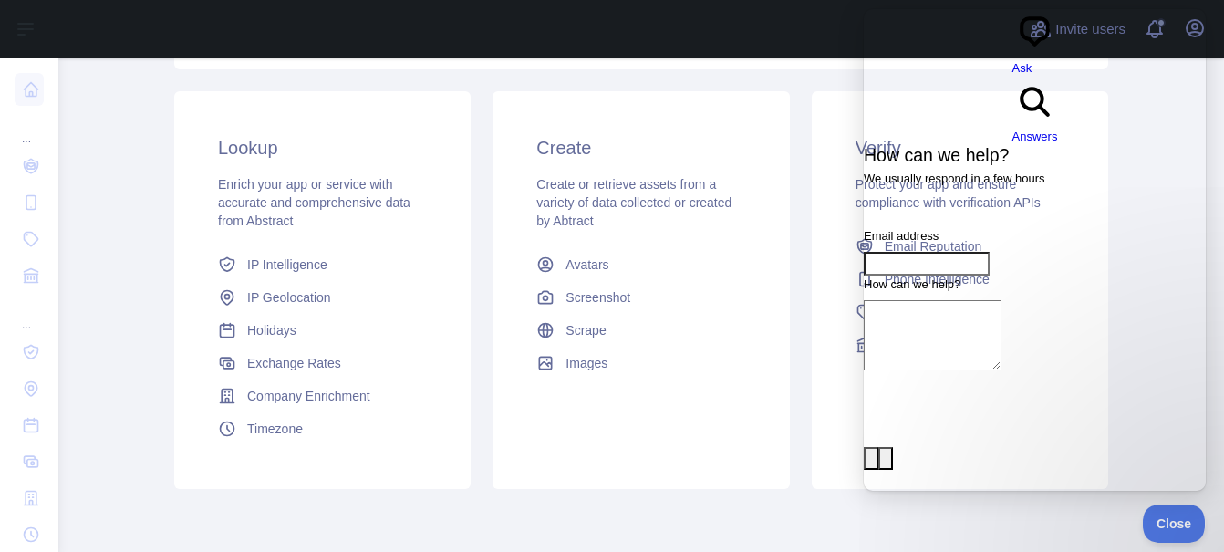
click at [790, 104] on div "Create Create or retrieve assets from a variety of data collected or created by…" at bounding box center [641, 290] width 318 height 398
click at [1166, 528] on button "Close" at bounding box center [1170, 521] width 62 height 38
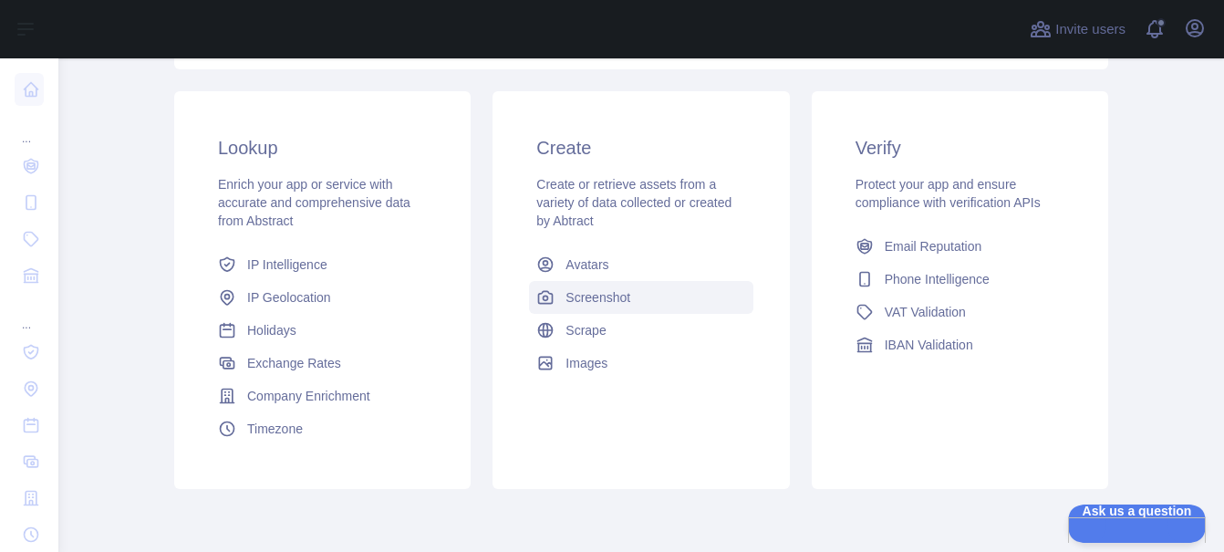
click at [621, 307] on link "Screenshot" at bounding box center [641, 297] width 224 height 33
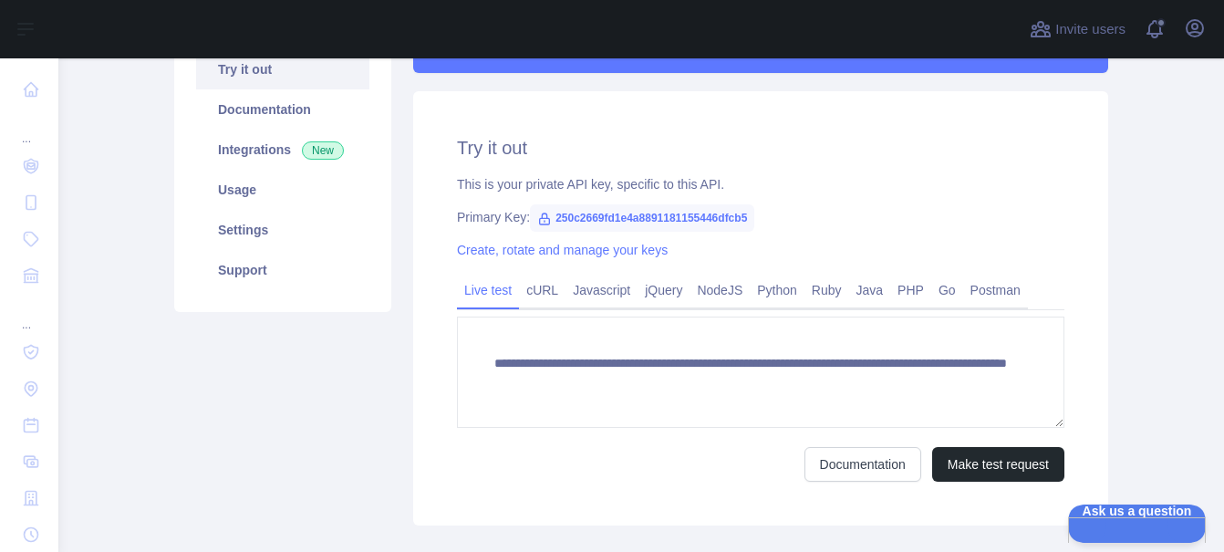
scroll to position [195, 0]
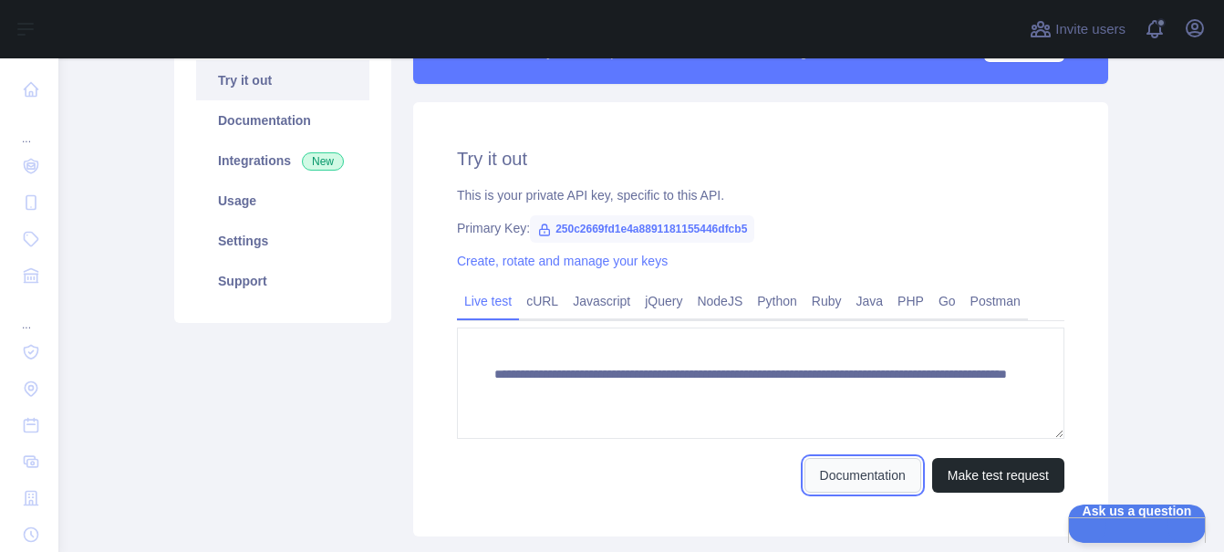
click at [870, 485] on link "Documentation" at bounding box center [863, 475] width 117 height 35
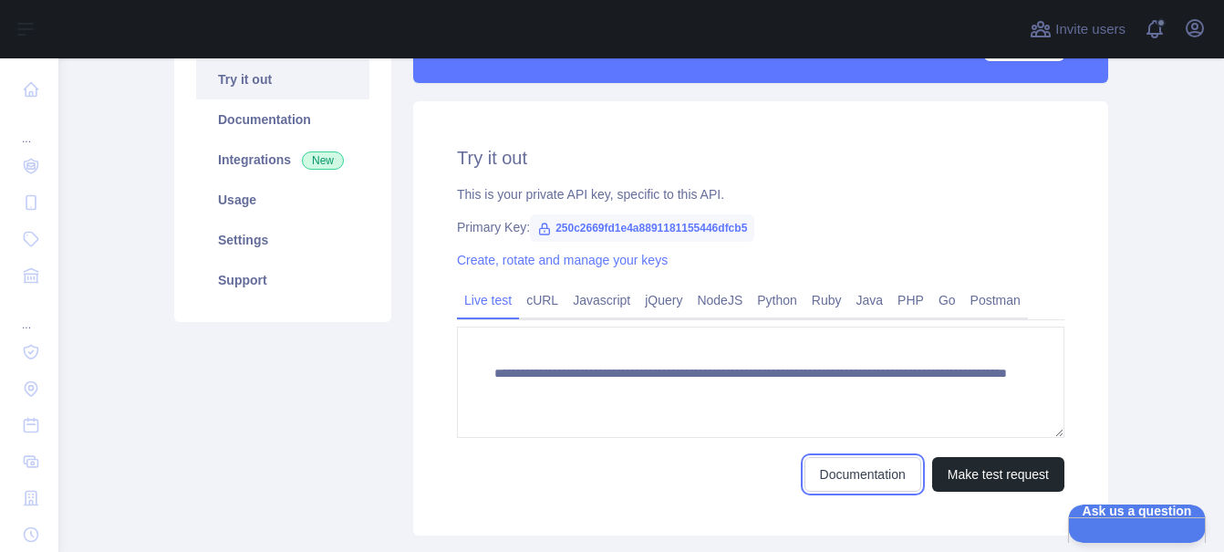
scroll to position [155, 0]
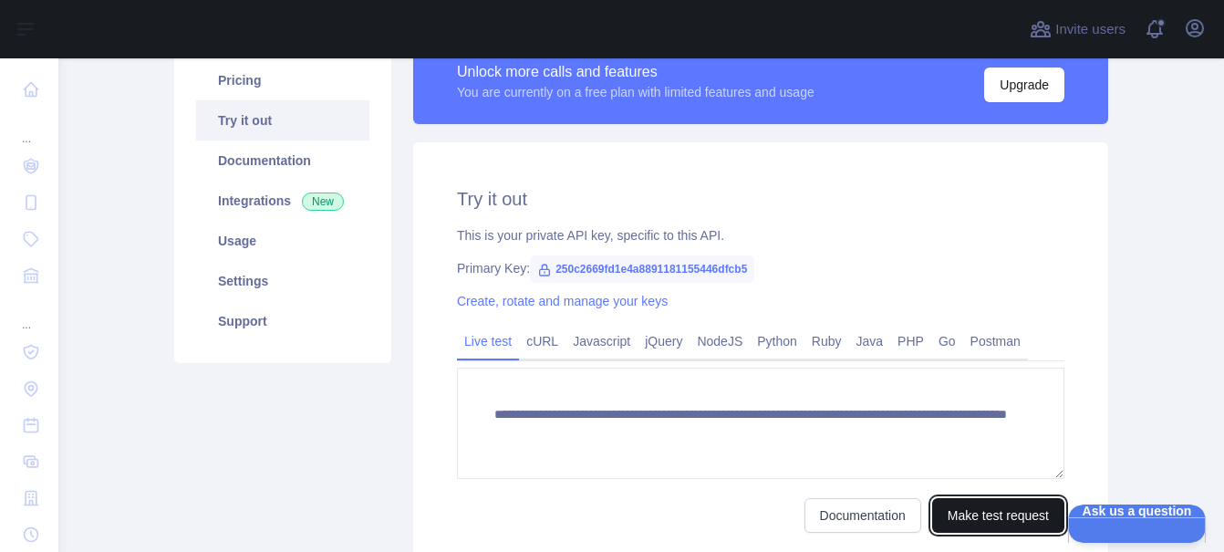
click at [991, 518] on button "Make test request" at bounding box center [999, 515] width 132 height 35
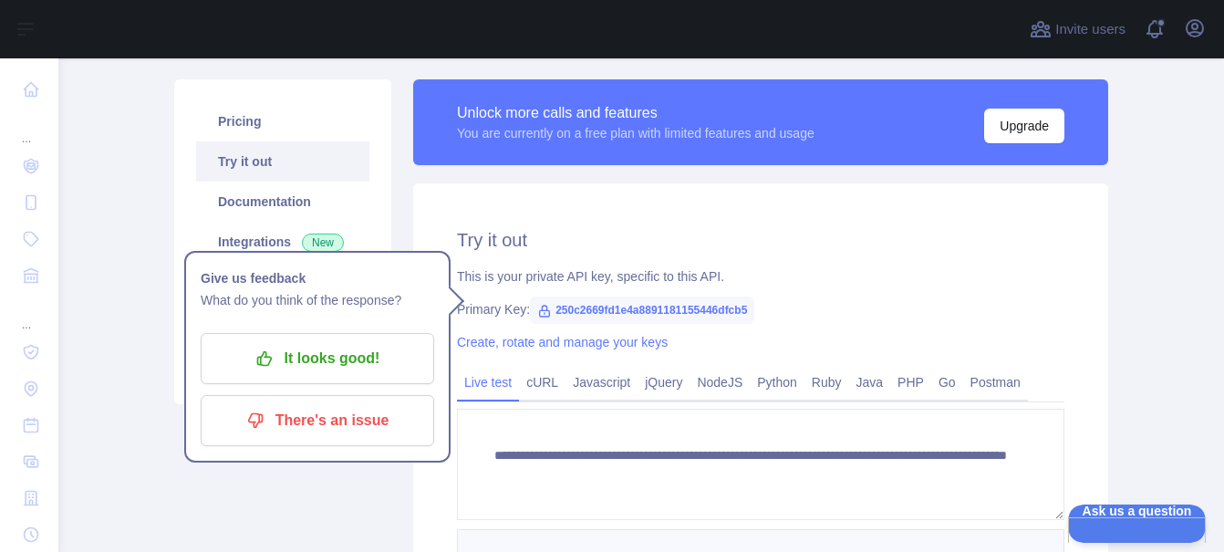
scroll to position [0, 0]
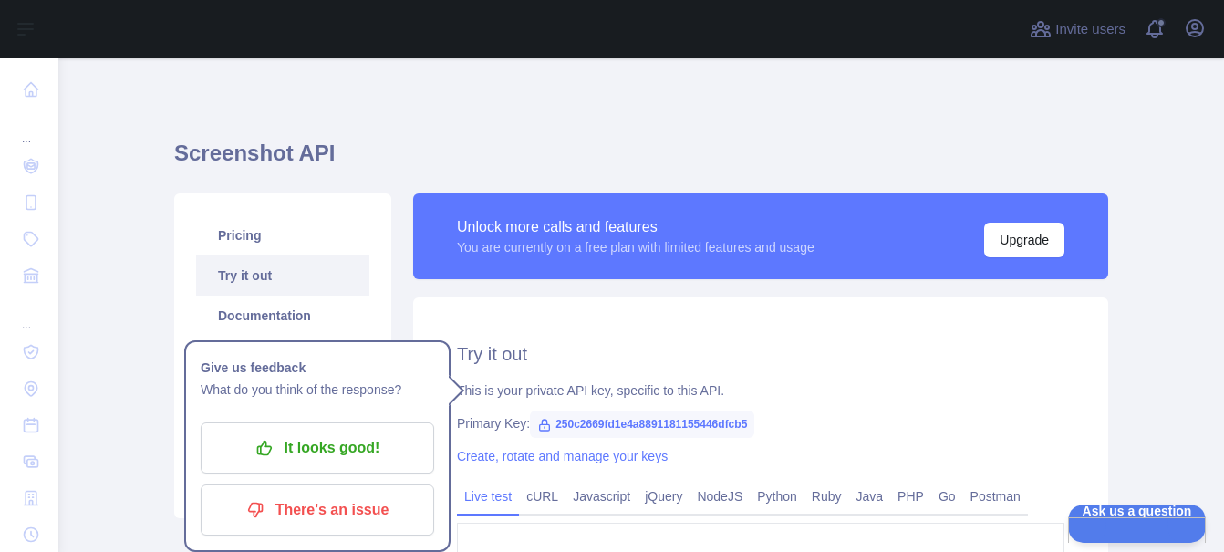
click at [529, 107] on div "**********" at bounding box center [641, 469] width 934 height 735
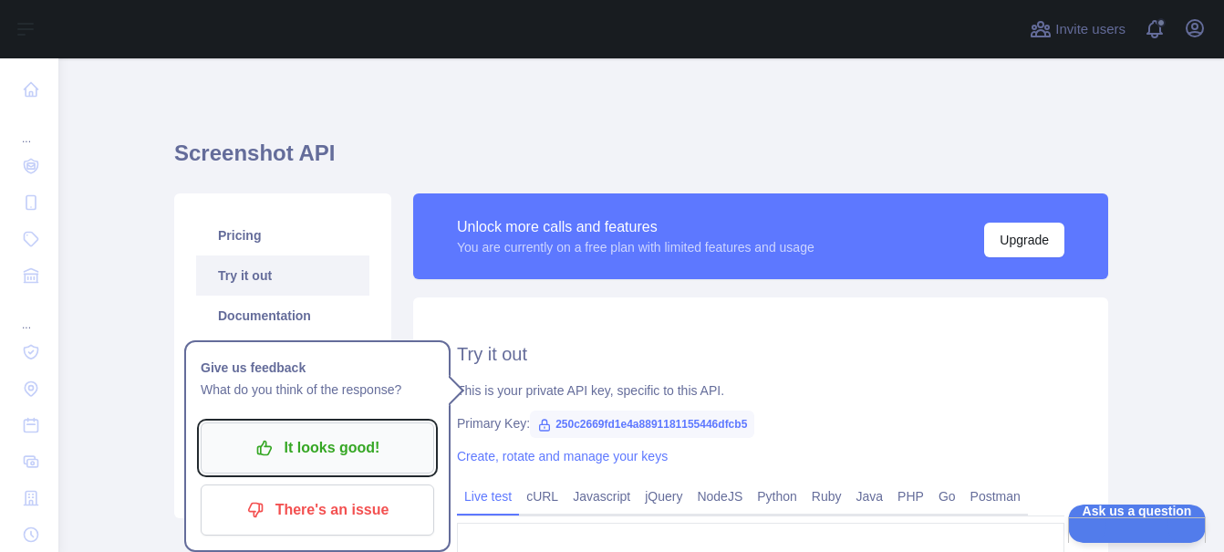
click at [321, 447] on p "It looks good!" at bounding box center [317, 447] width 206 height 31
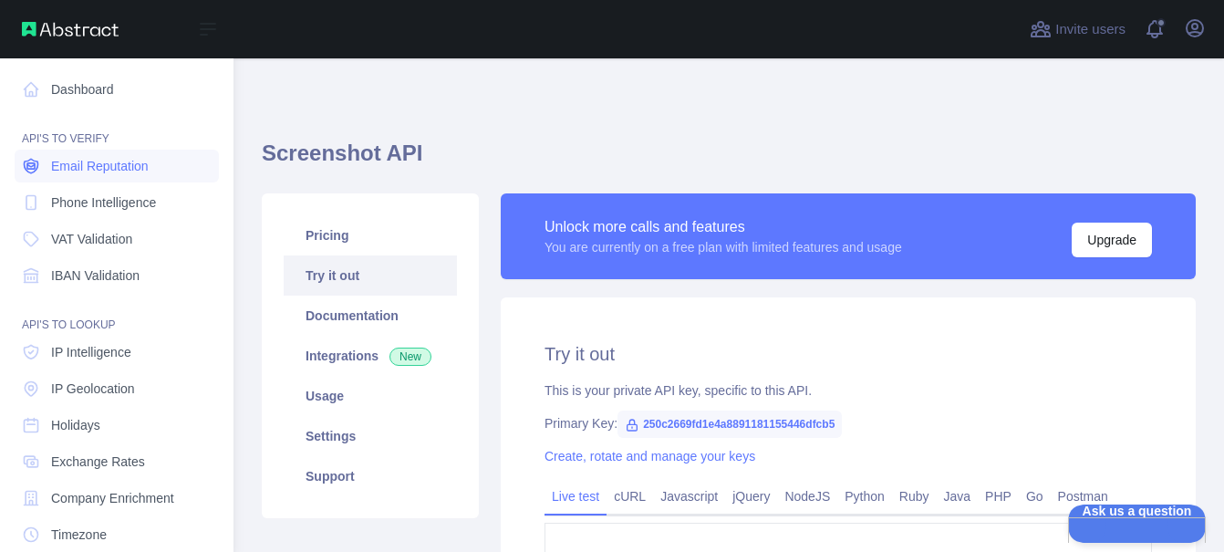
click at [99, 171] on span "Email Reputation" at bounding box center [100, 166] width 98 height 18
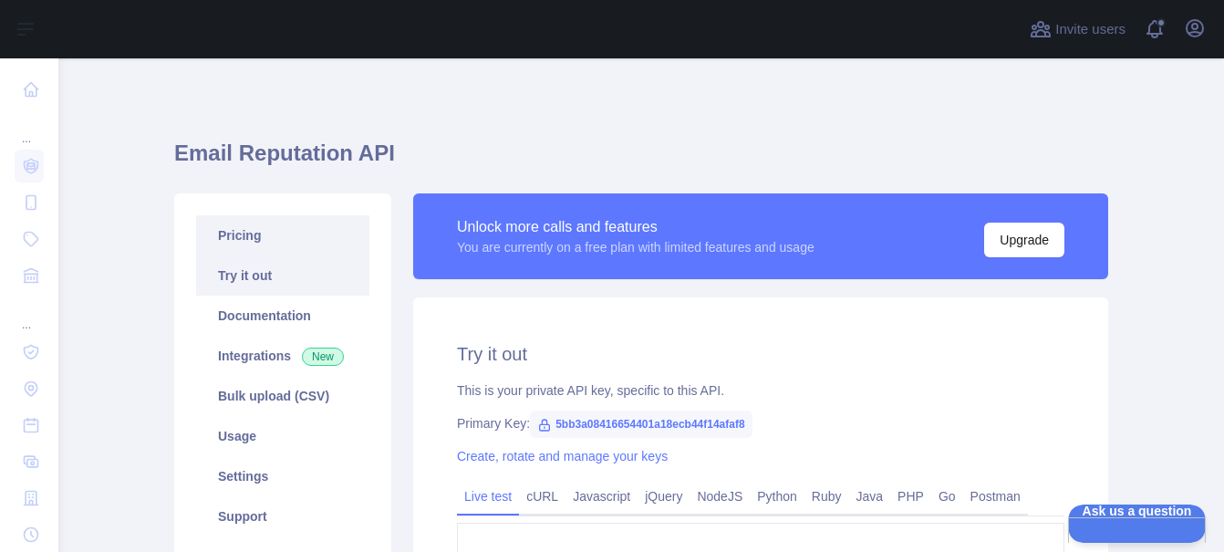
click at [317, 227] on link "Pricing" at bounding box center [282, 235] width 173 height 40
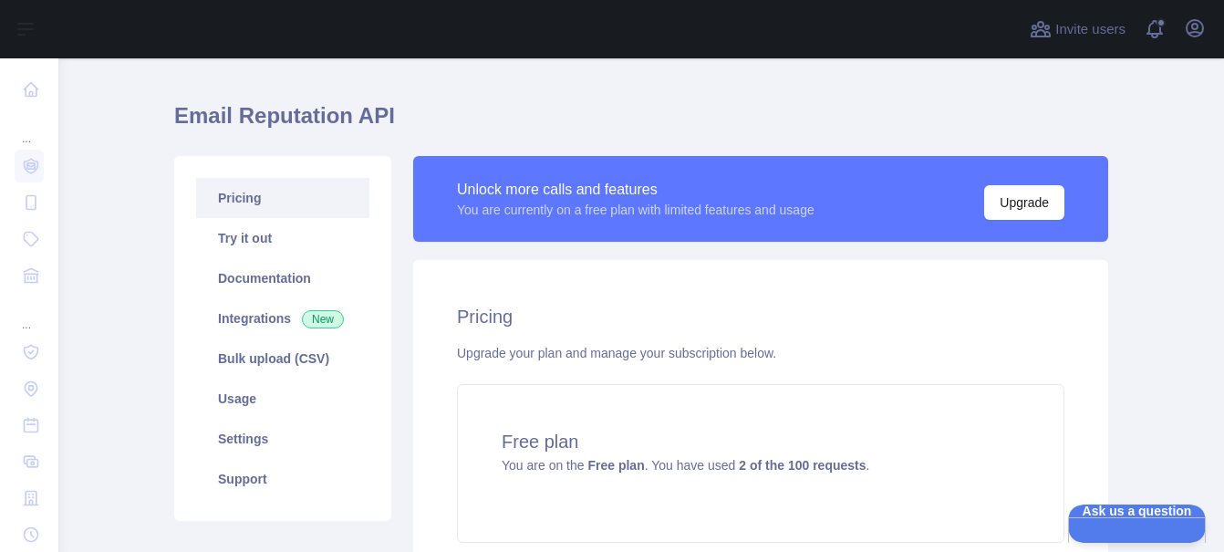
scroll to position [26, 0]
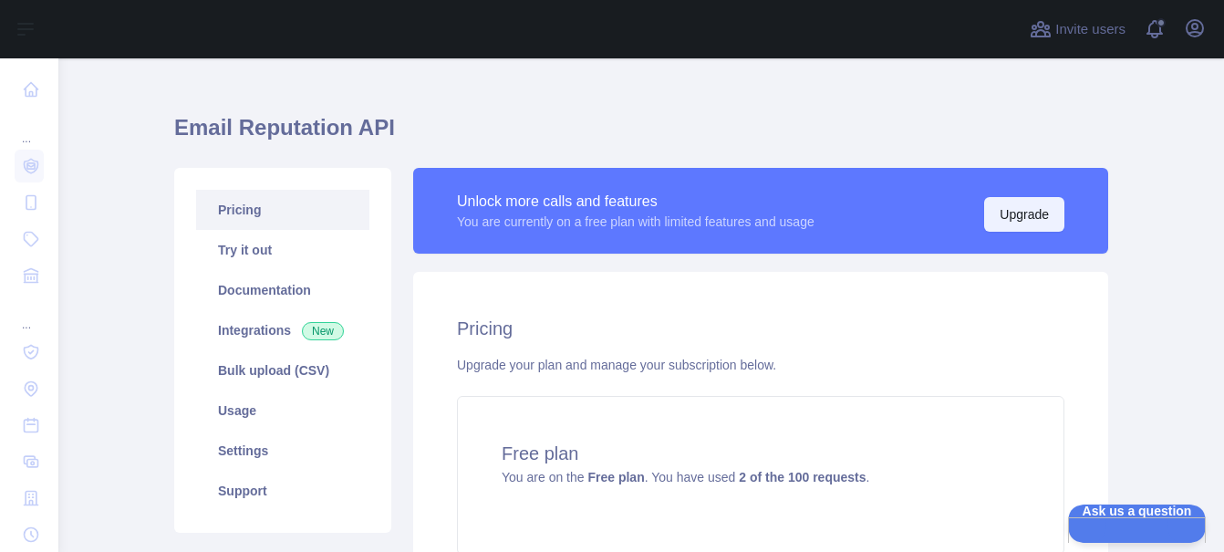
click at [1019, 210] on button "Upgrade" at bounding box center [1025, 214] width 80 height 35
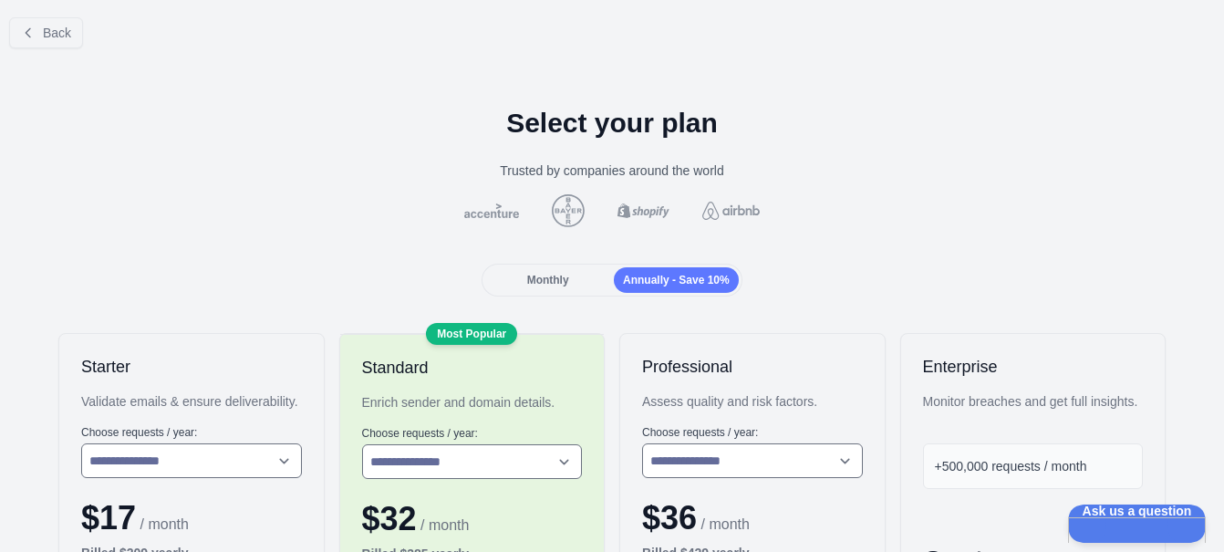
scroll to position [6, 0]
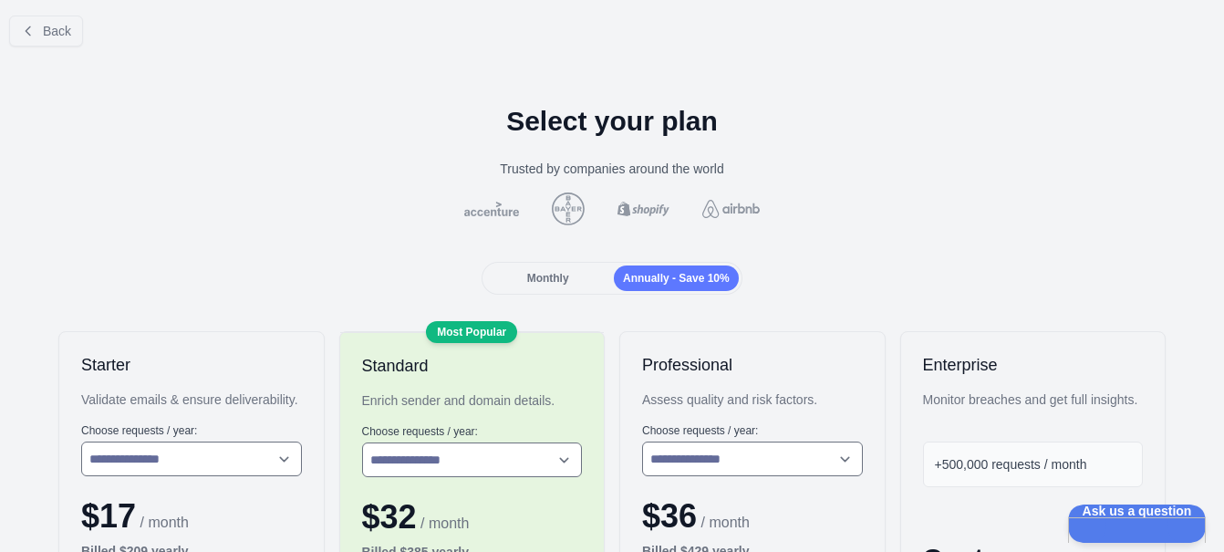
click at [537, 265] on div "Monthly Annually - Save 10%" at bounding box center [612, 278] width 260 height 33
click at [684, 276] on span "Annually - Save 10%" at bounding box center [676, 278] width 107 height 13
click at [463, 328] on div "Most Popular" at bounding box center [471, 332] width 91 height 22
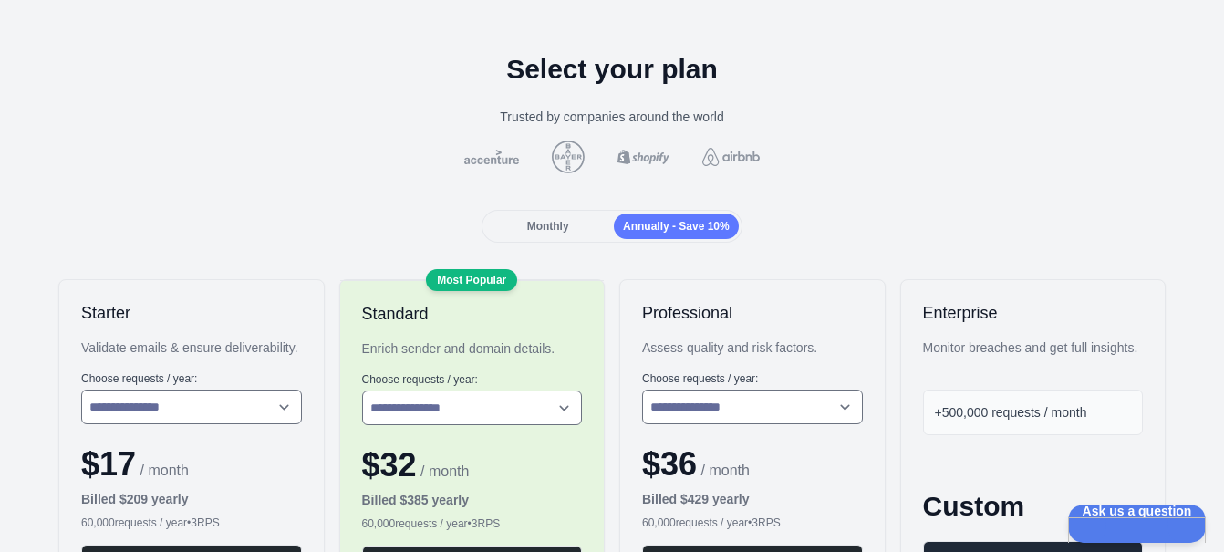
scroll to position [0, 0]
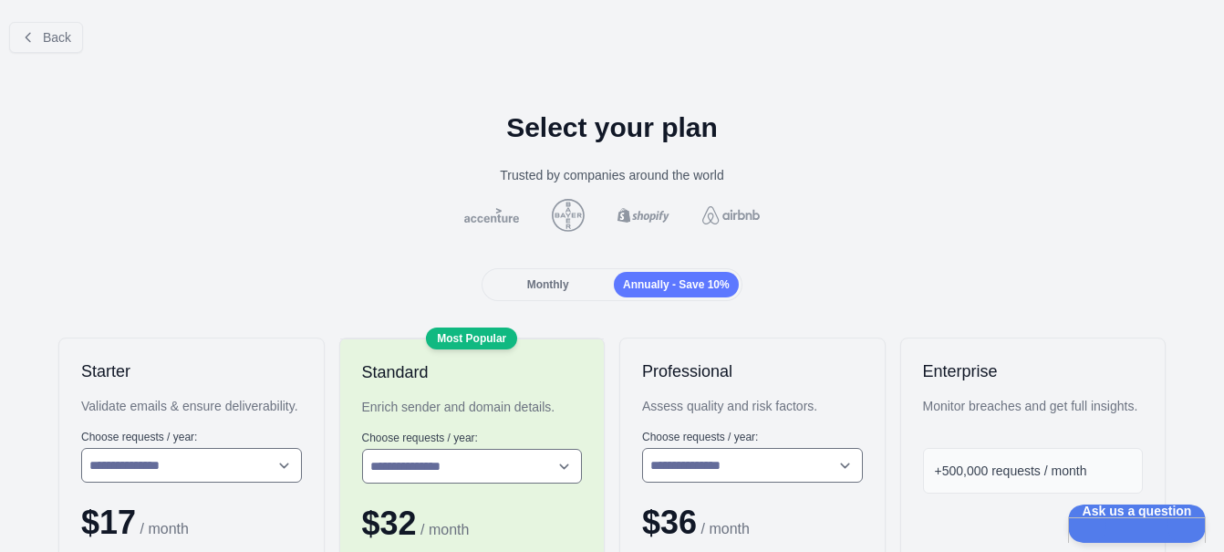
click at [551, 206] on img at bounding box center [568, 215] width 40 height 33
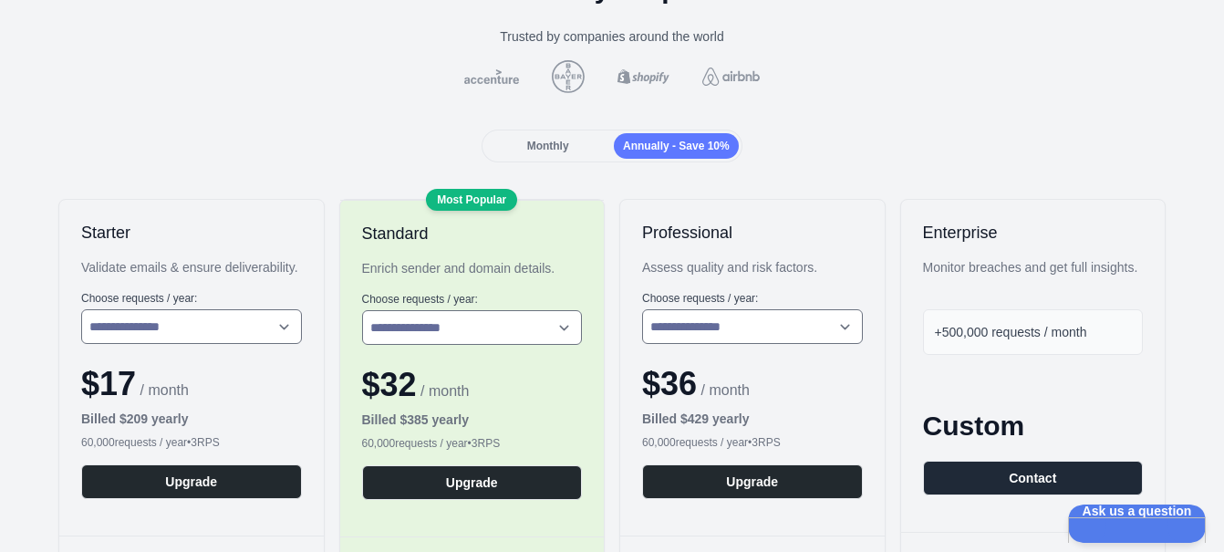
scroll to position [144, 0]
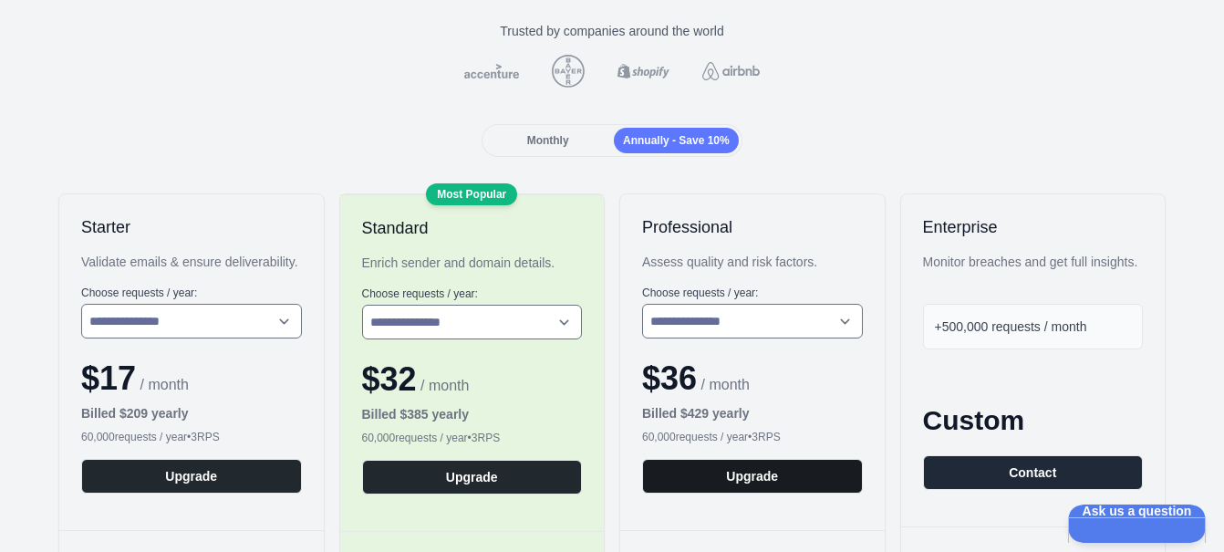
click at [814, 482] on button "Upgrade" at bounding box center [752, 476] width 221 height 35
click at [768, 474] on button "Upgrade" at bounding box center [752, 476] width 221 height 35
click at [765, 466] on button "Upgrade" at bounding box center [752, 476] width 221 height 35
click at [764, 467] on button "Upgrade" at bounding box center [752, 476] width 221 height 35
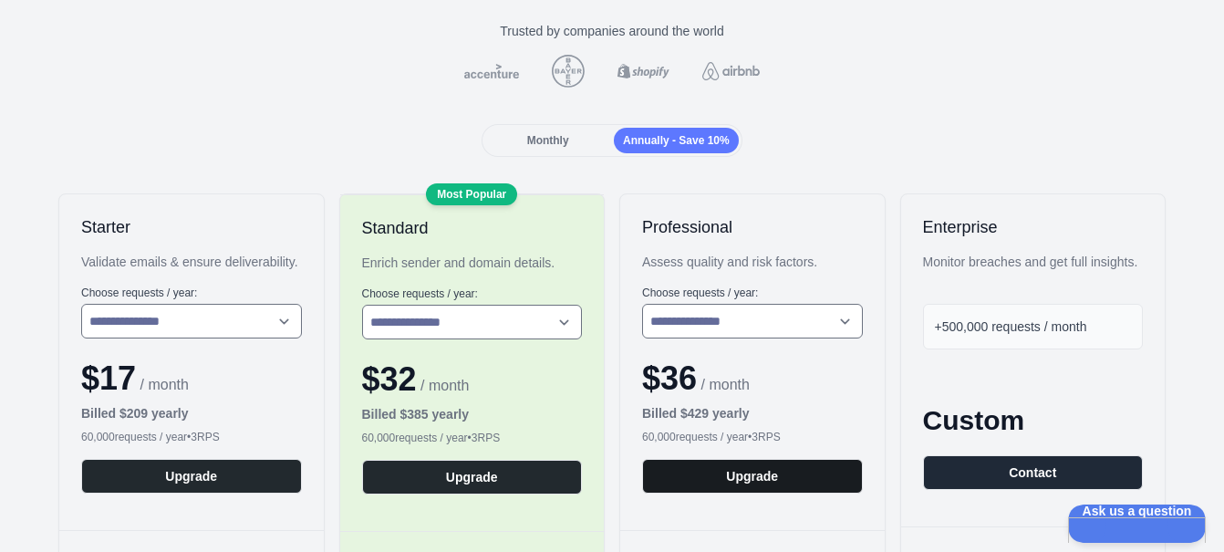
click at [751, 475] on button "Upgrade" at bounding box center [752, 476] width 221 height 35
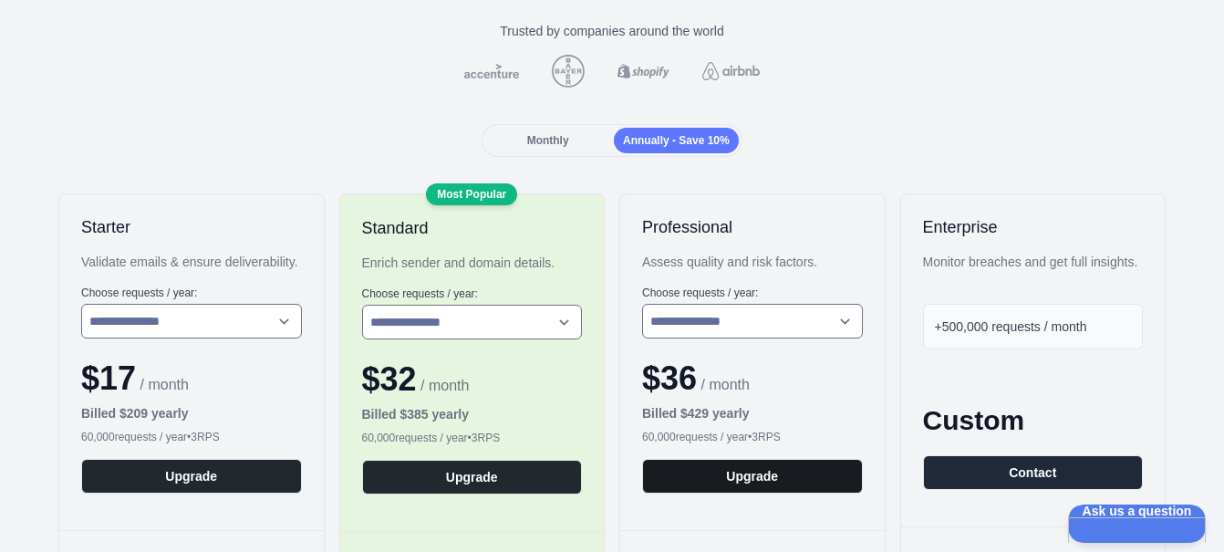
click at [751, 475] on button "Upgrade" at bounding box center [752, 476] width 221 height 35
click at [642, 459] on button "Upgrade" at bounding box center [752, 476] width 221 height 35
click at [760, 474] on button "Upgrade" at bounding box center [752, 476] width 221 height 35
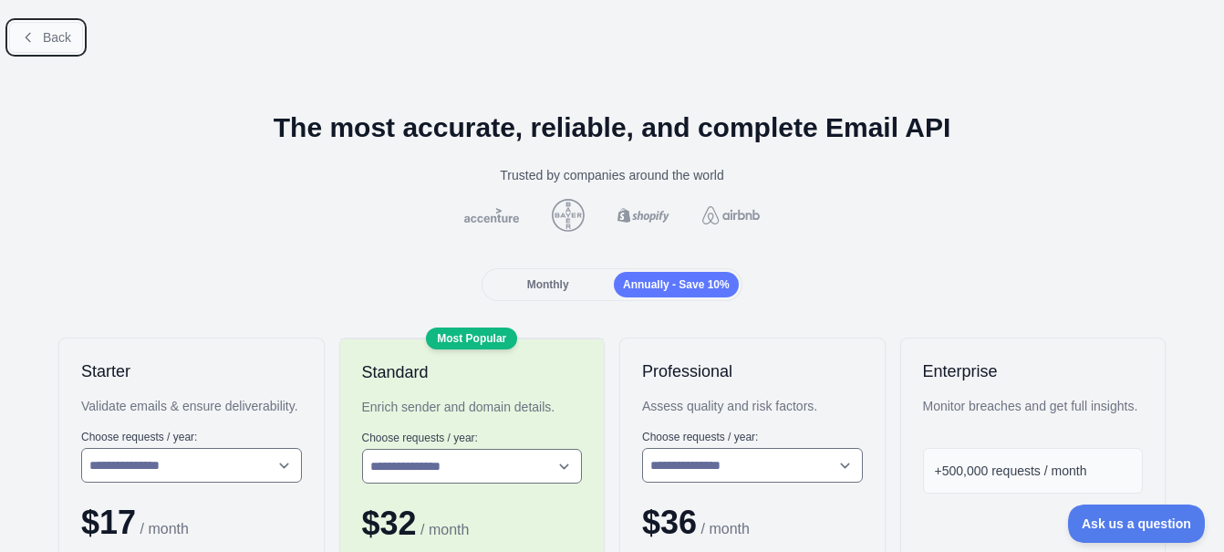
click at [36, 29] on button "Back" at bounding box center [46, 37] width 74 height 31
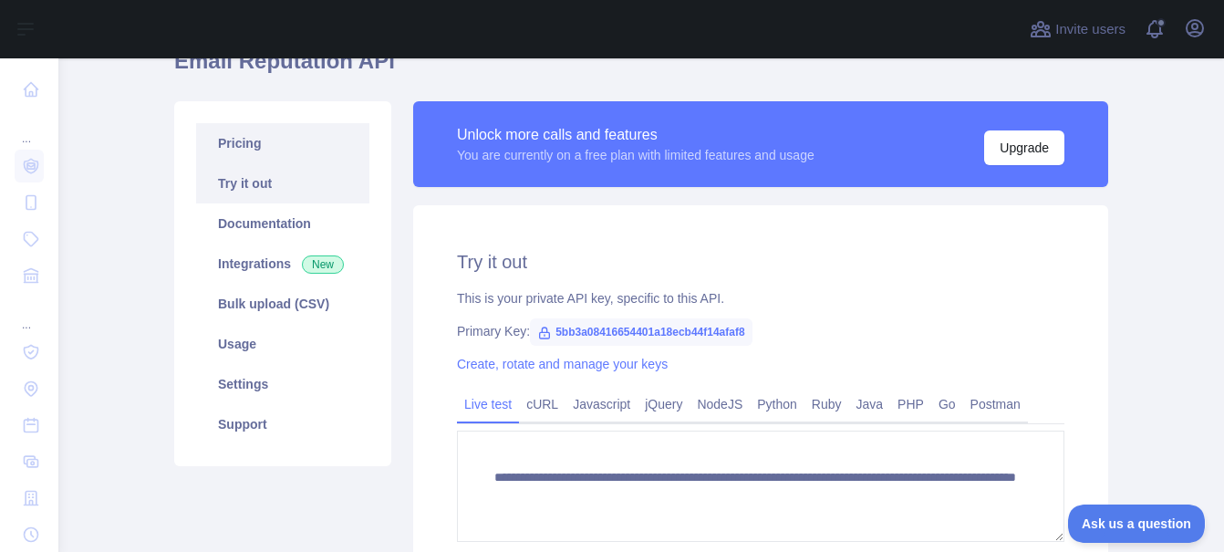
scroll to position [63, 0]
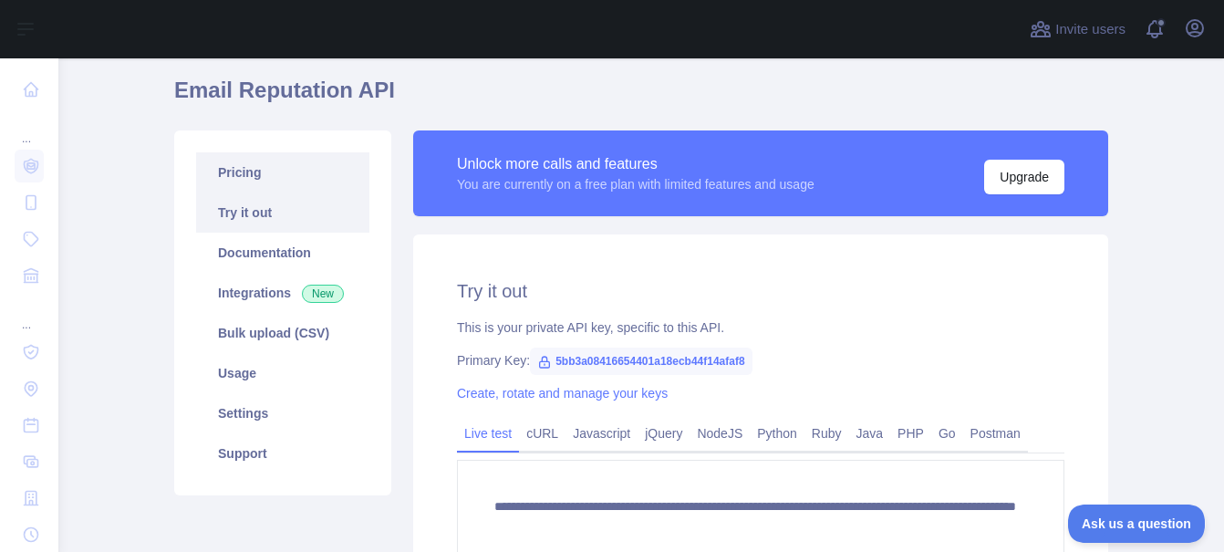
click at [299, 172] on link "Pricing" at bounding box center [282, 172] width 173 height 40
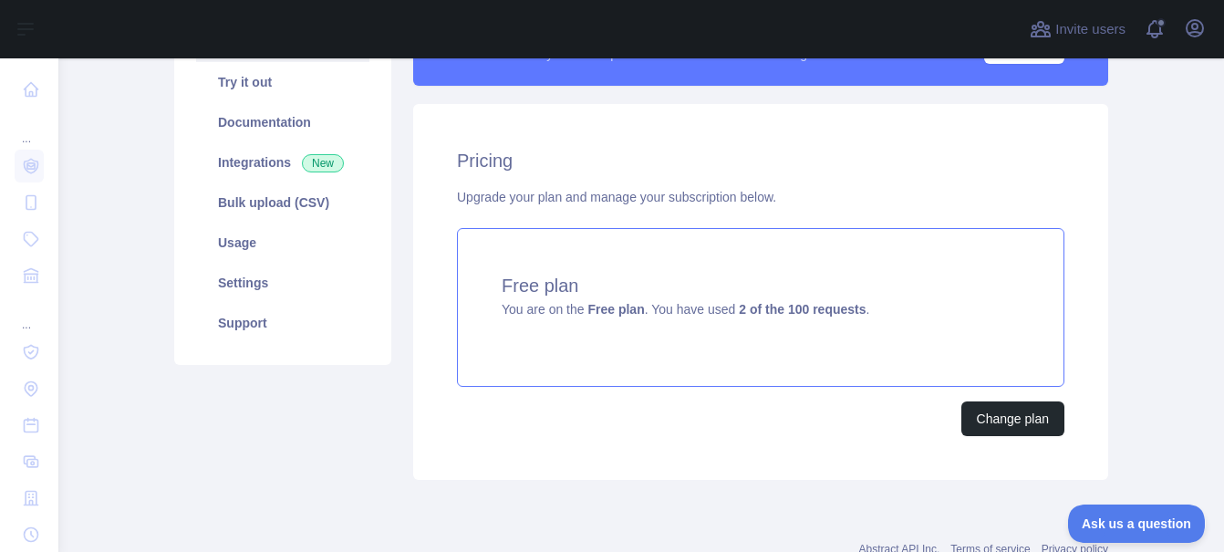
scroll to position [198, 0]
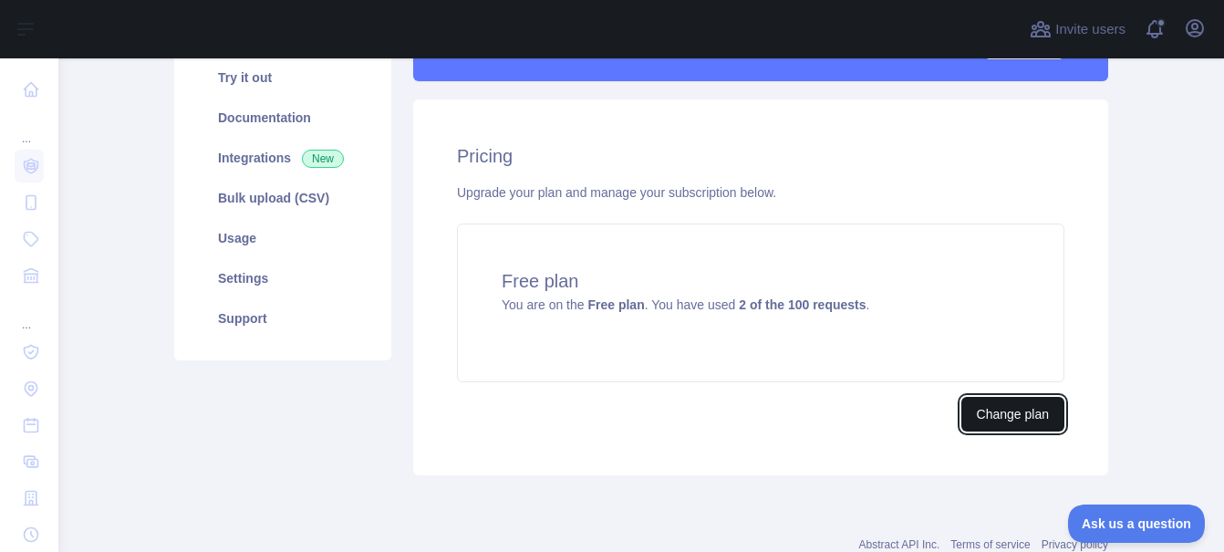
click at [993, 407] on button "Change plan" at bounding box center [1013, 414] width 103 height 35
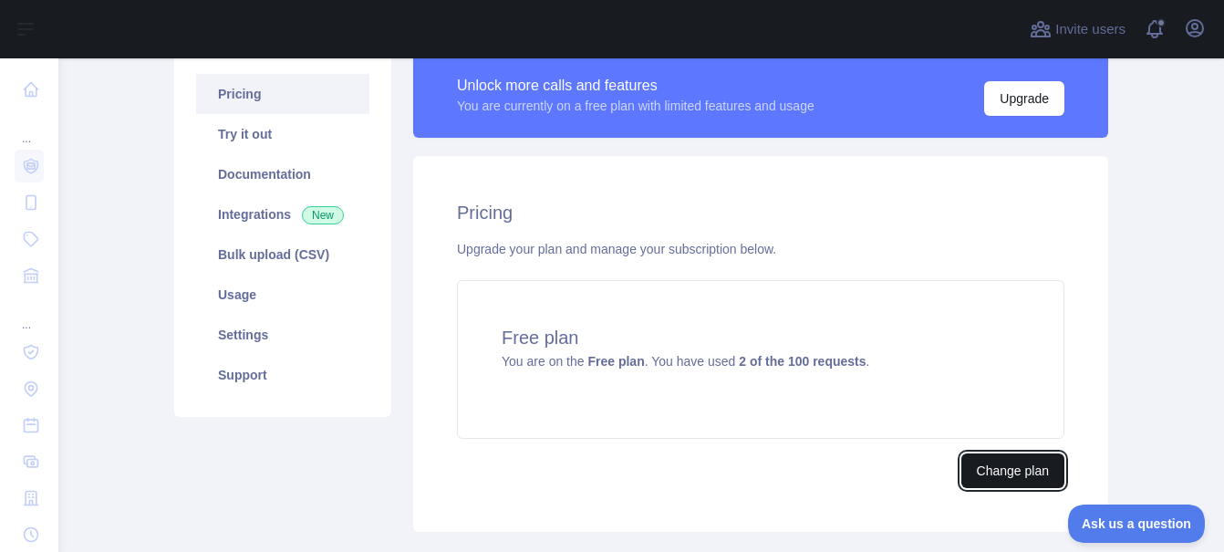
click at [981, 464] on button "Change plan" at bounding box center [1013, 470] width 103 height 35
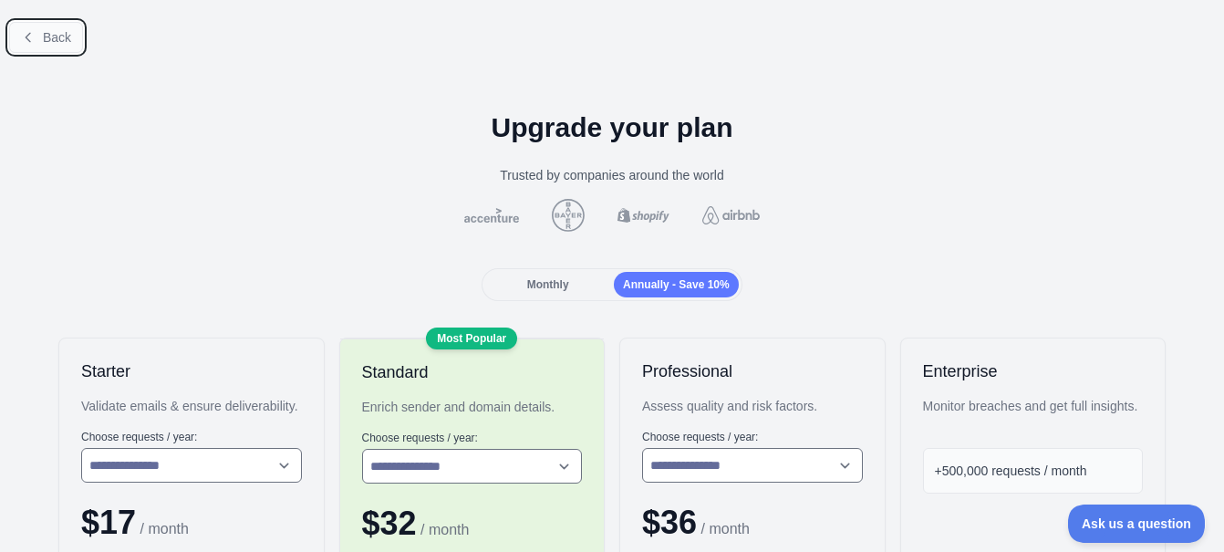
click at [26, 41] on icon at bounding box center [28, 37] width 15 height 15
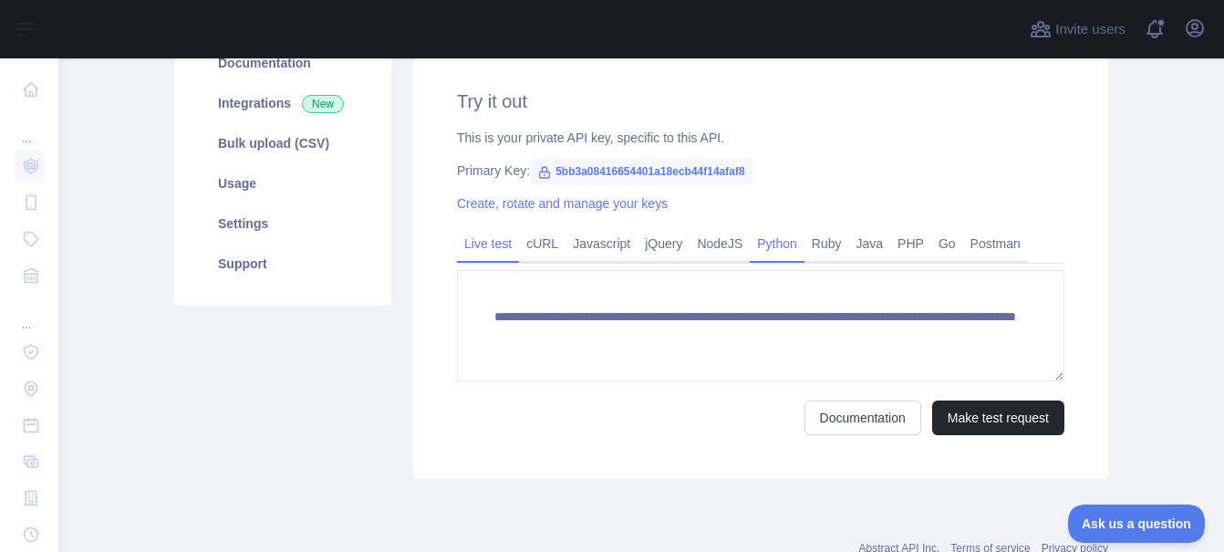
scroll to position [315, 0]
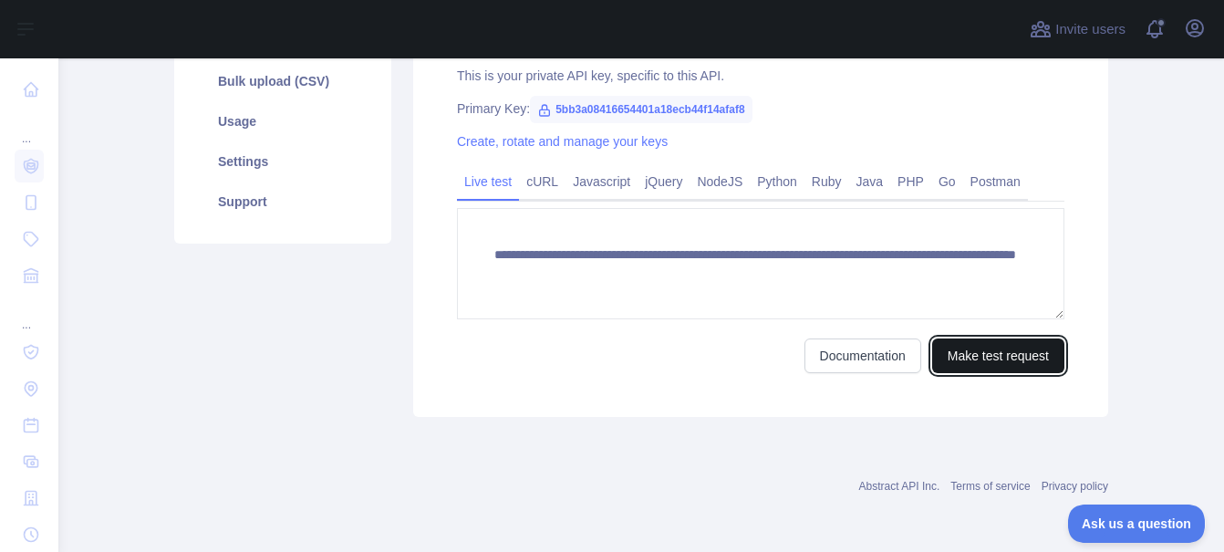
click at [963, 364] on button "Make test request" at bounding box center [999, 356] width 132 height 35
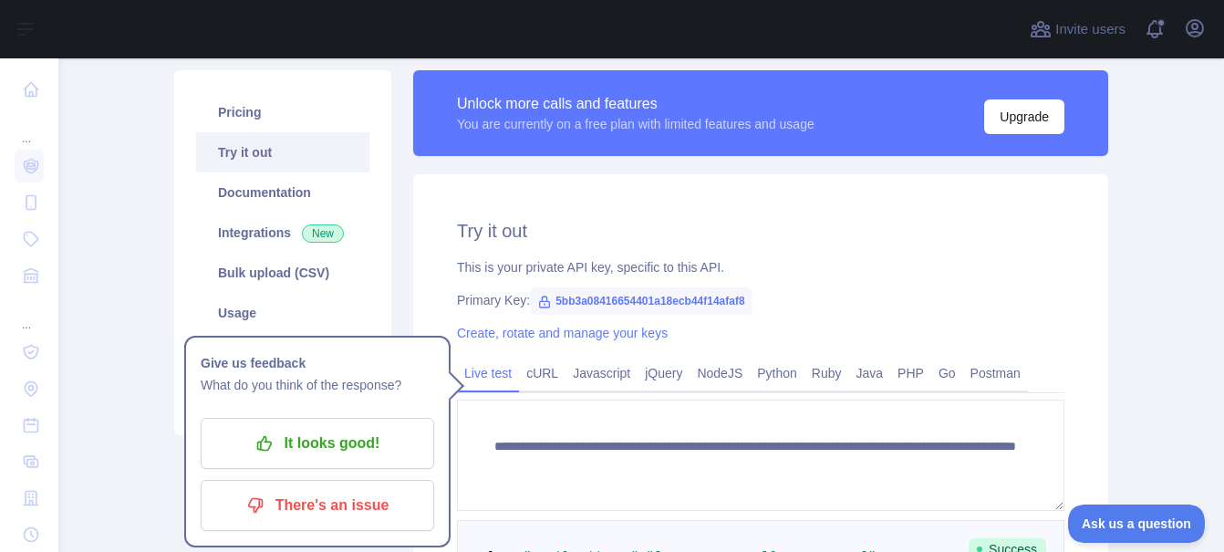
scroll to position [119, 0]
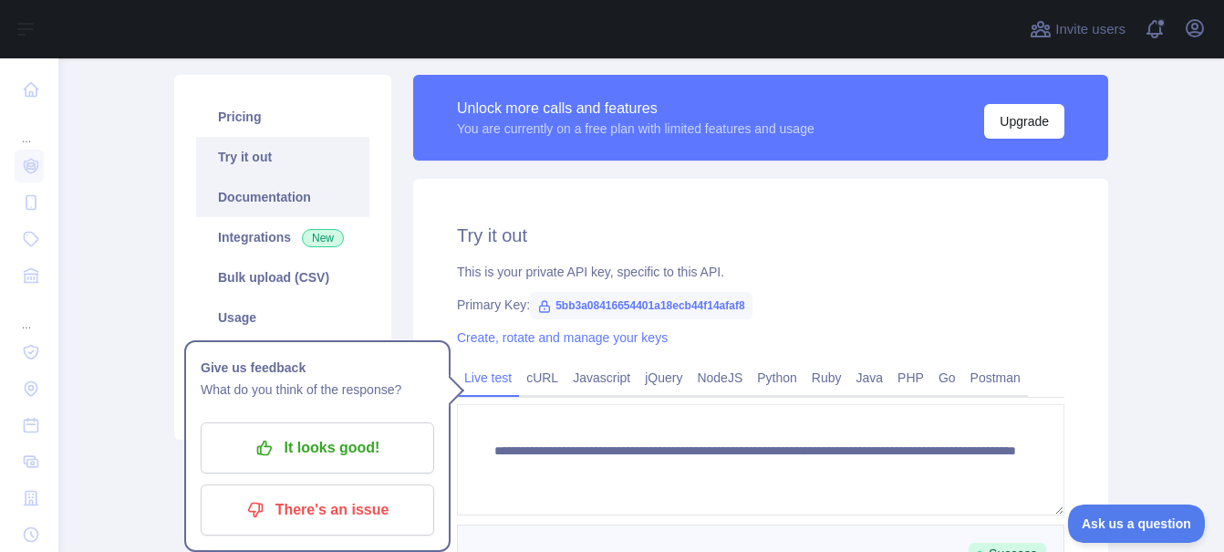
click at [257, 214] on link "Documentation" at bounding box center [282, 197] width 173 height 40
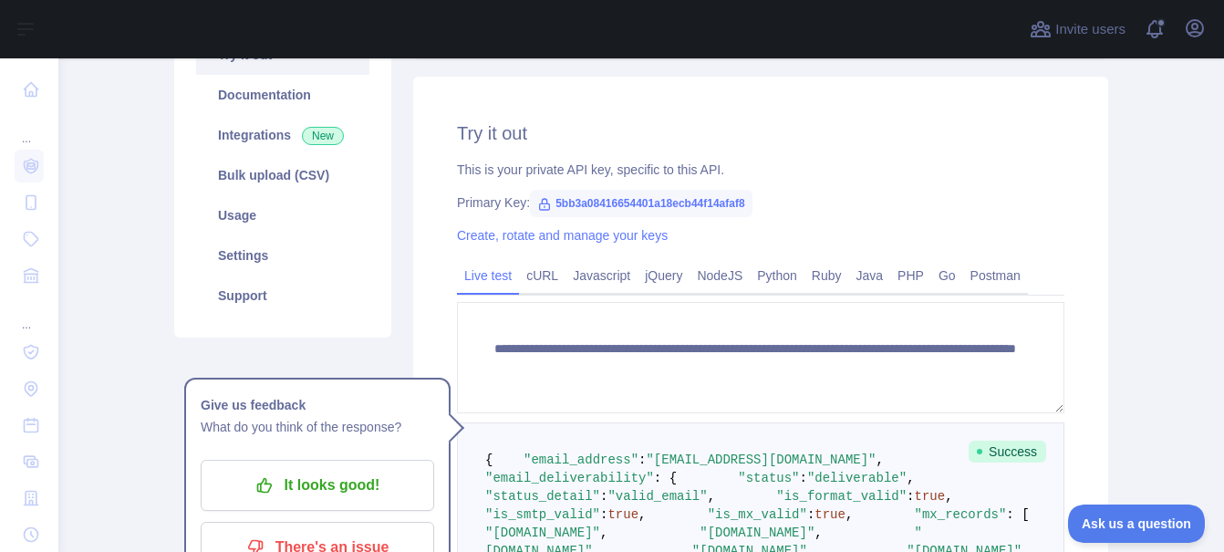
scroll to position [282, 0]
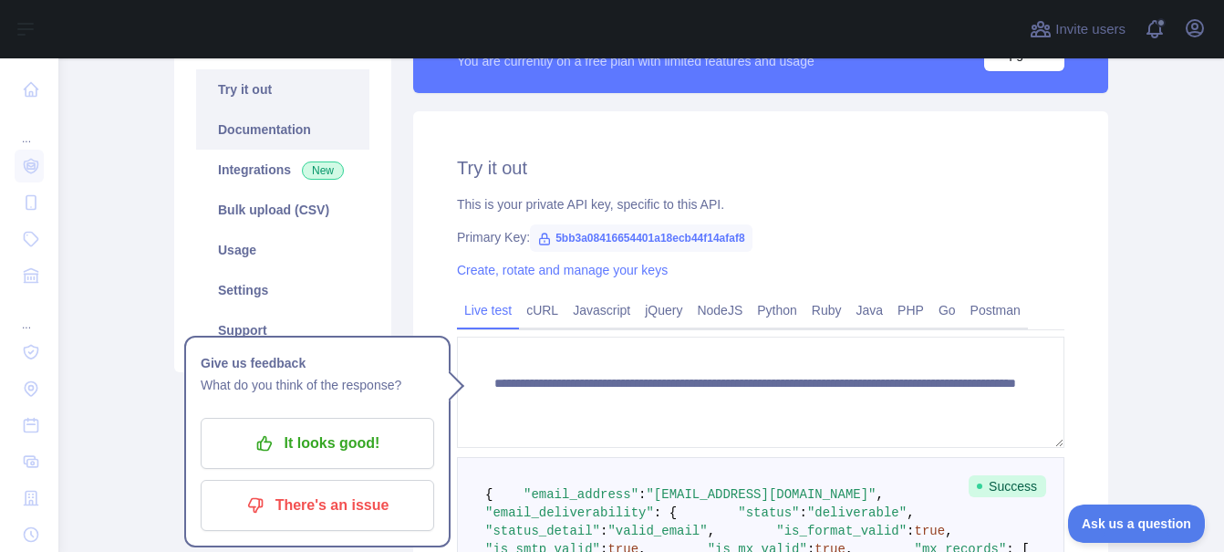
scroll to position [187, 0]
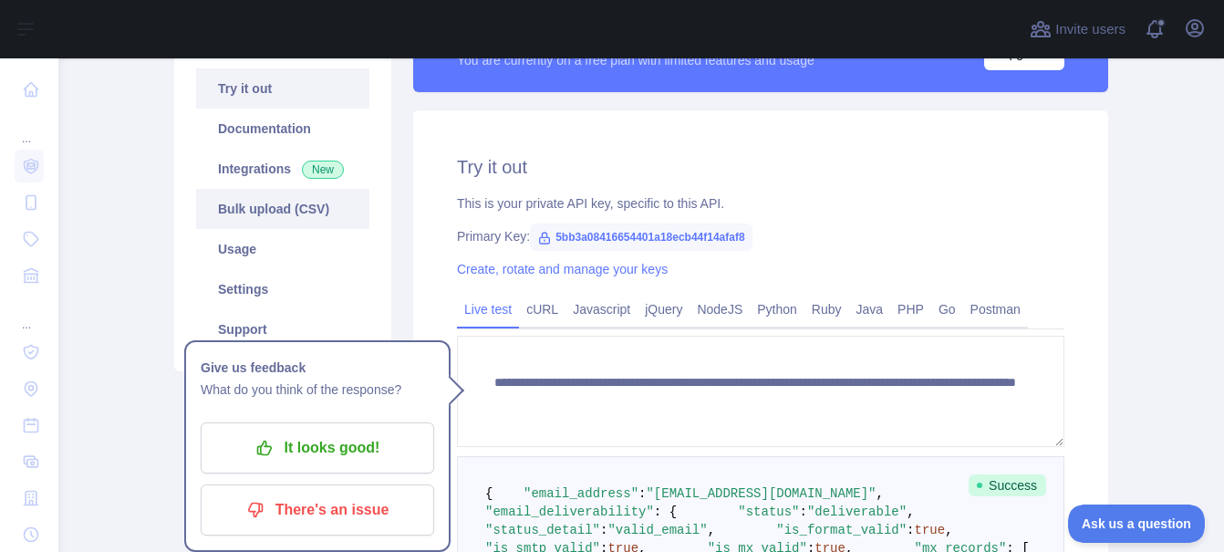
click at [298, 214] on link "Bulk upload (CSV)" at bounding box center [282, 209] width 173 height 40
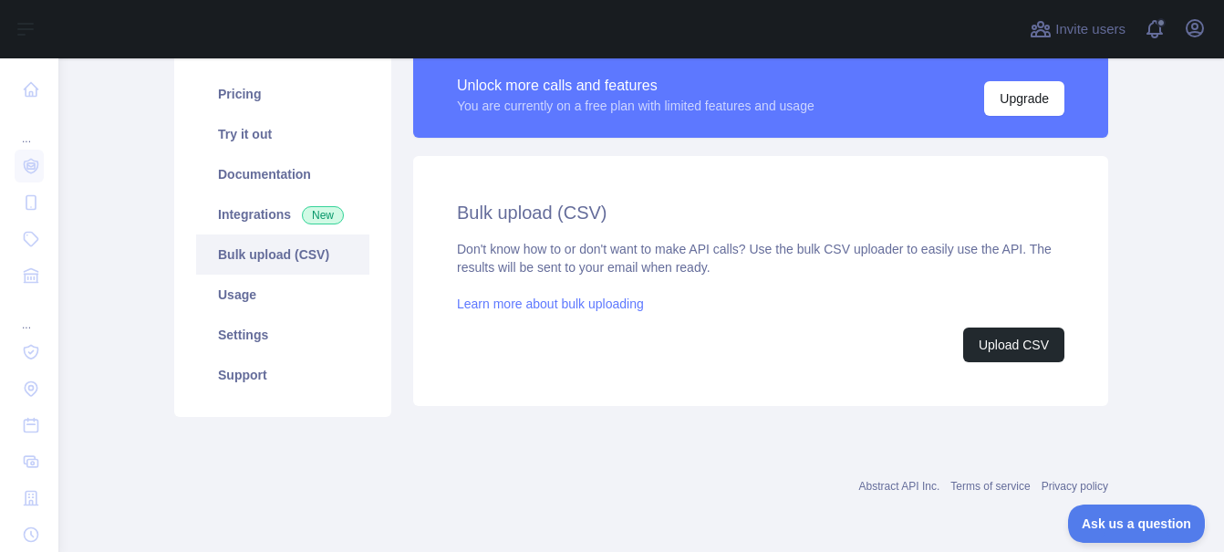
scroll to position [141, 0]
click at [515, 301] on link "Learn more about bulk uploading" at bounding box center [550, 304] width 187 height 15
click at [982, 340] on button "Upload CSV" at bounding box center [1014, 345] width 101 height 35
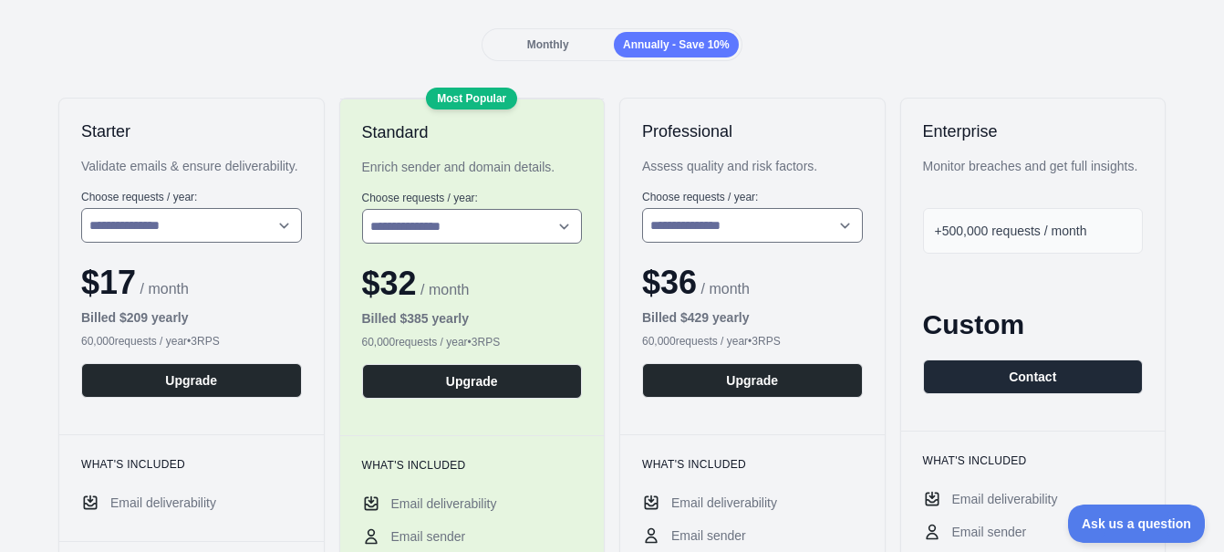
scroll to position [249, 0]
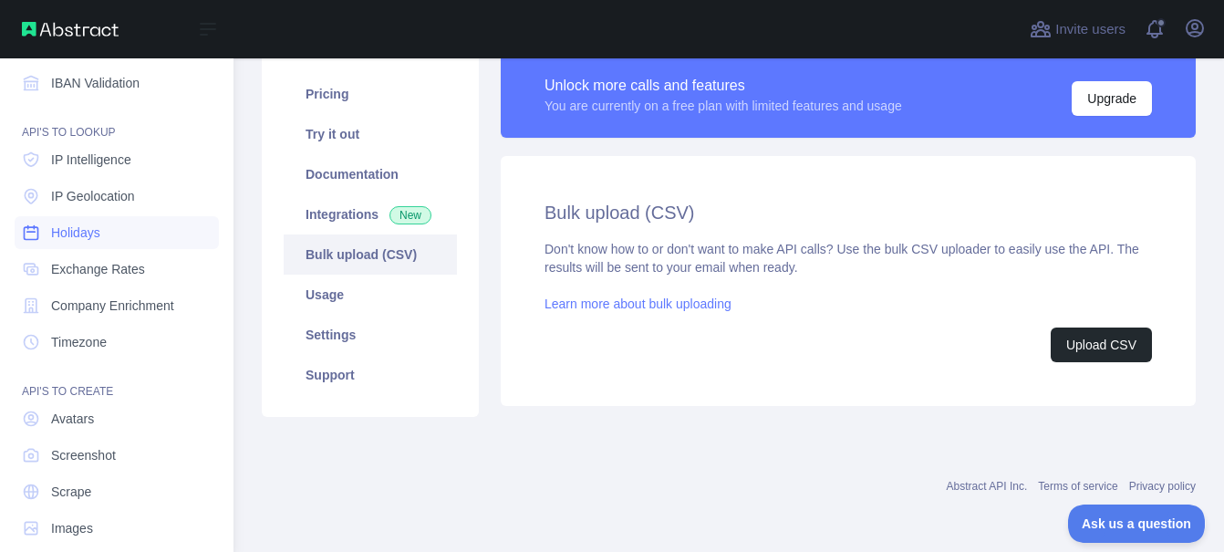
scroll to position [214, 0]
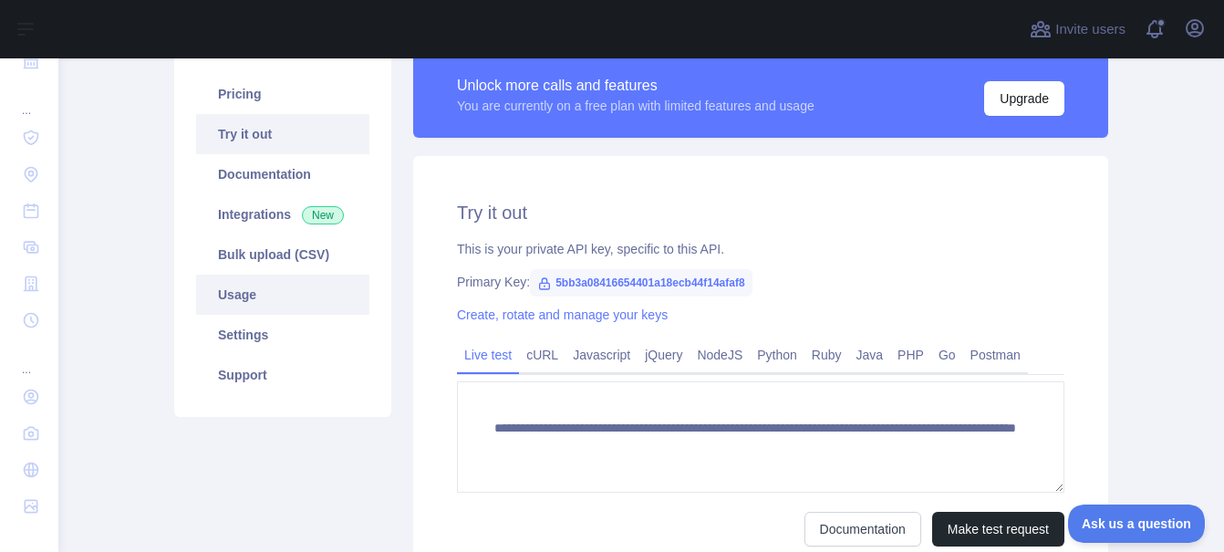
click at [270, 287] on link "Usage" at bounding box center [282, 295] width 173 height 40
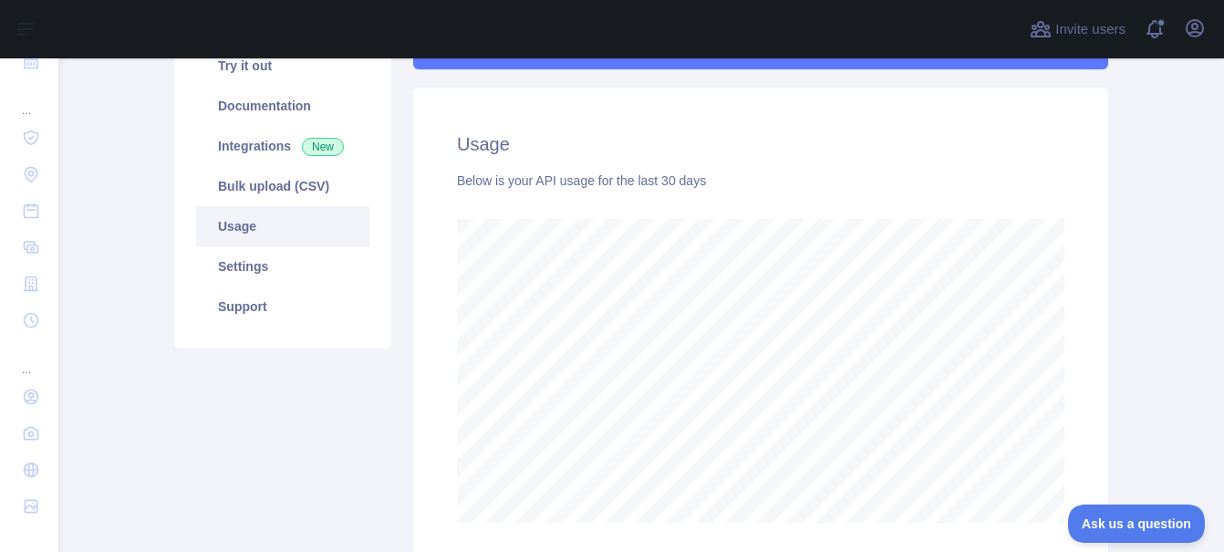
scroll to position [281, 0]
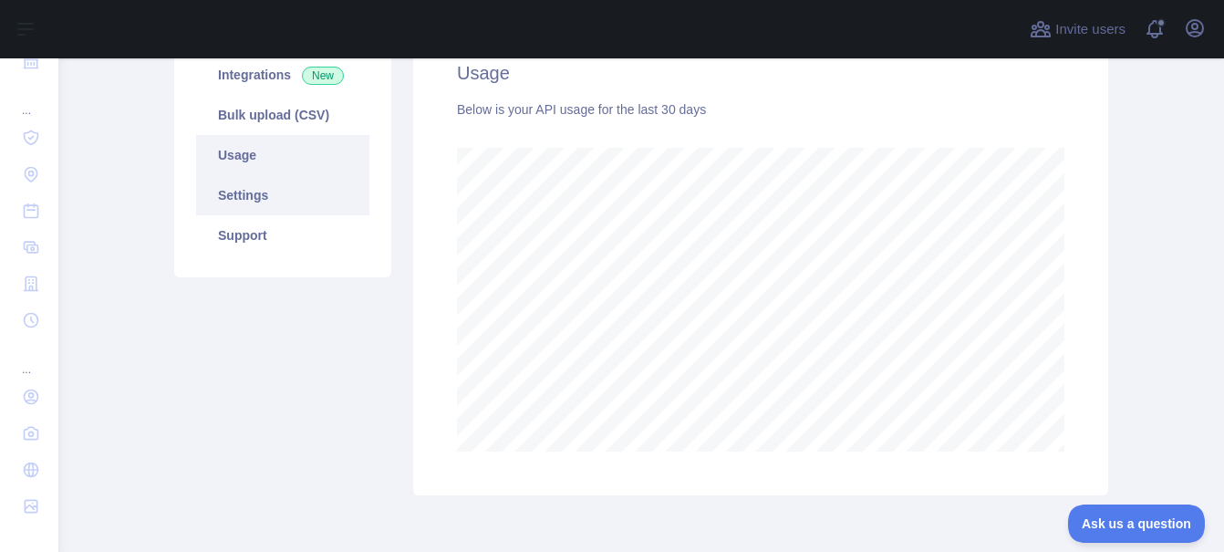
click at [326, 190] on link "Settings" at bounding box center [282, 195] width 173 height 40
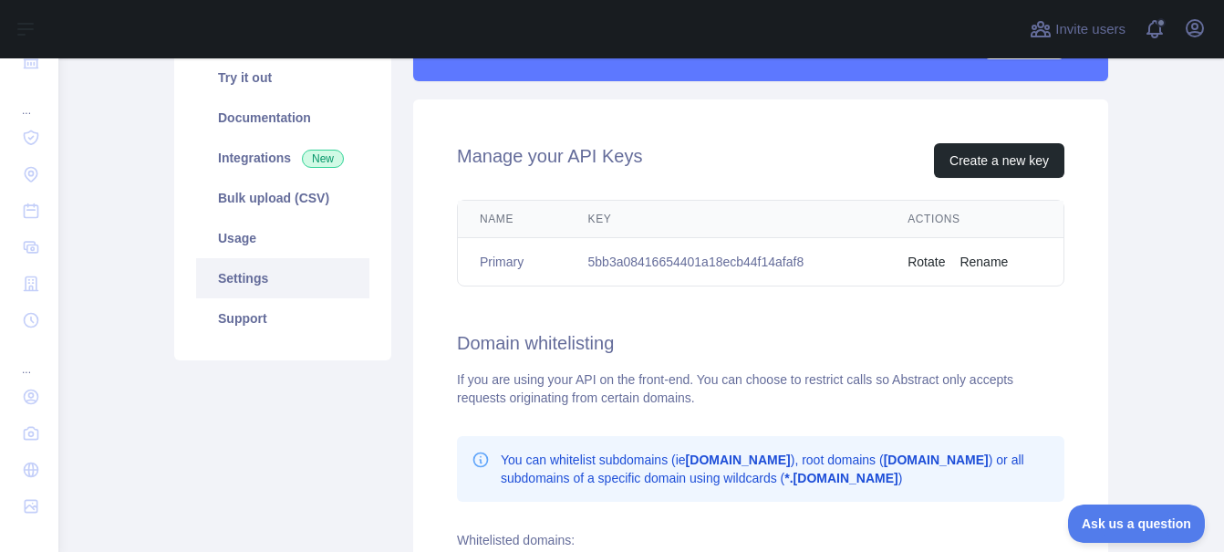
scroll to position [188, 0]
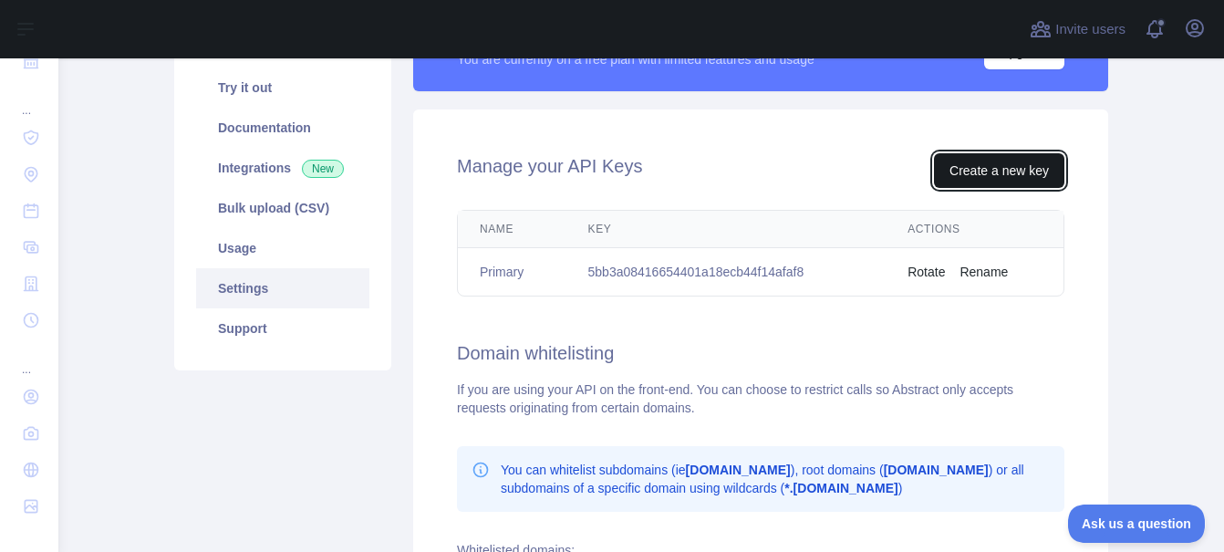
click at [990, 175] on button "Create a new key" at bounding box center [999, 170] width 130 height 35
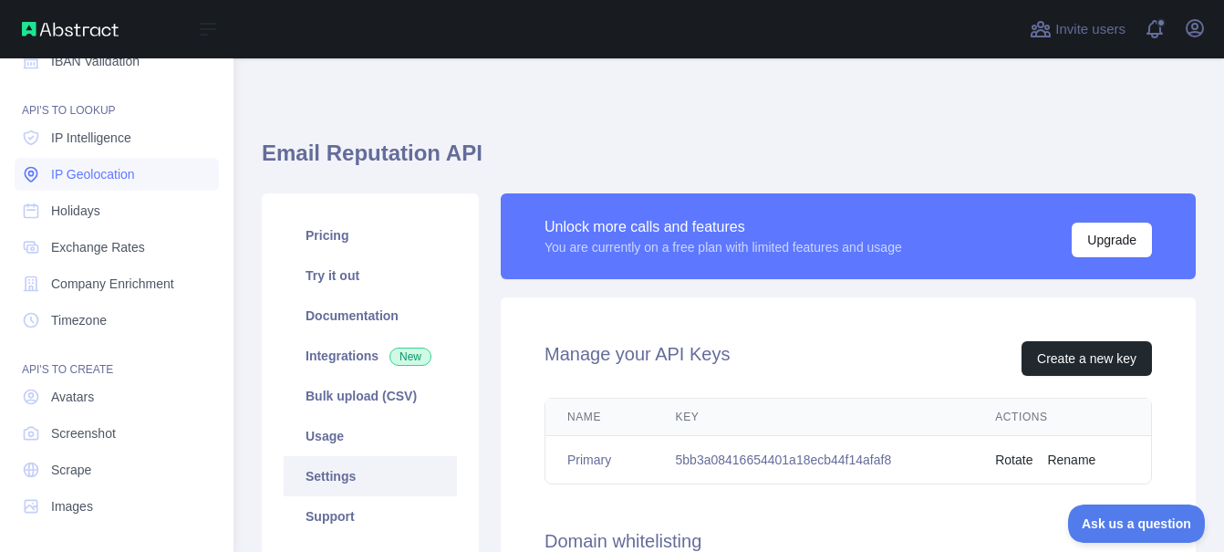
click at [44, 168] on link "IP Geolocation" at bounding box center [117, 174] width 204 height 33
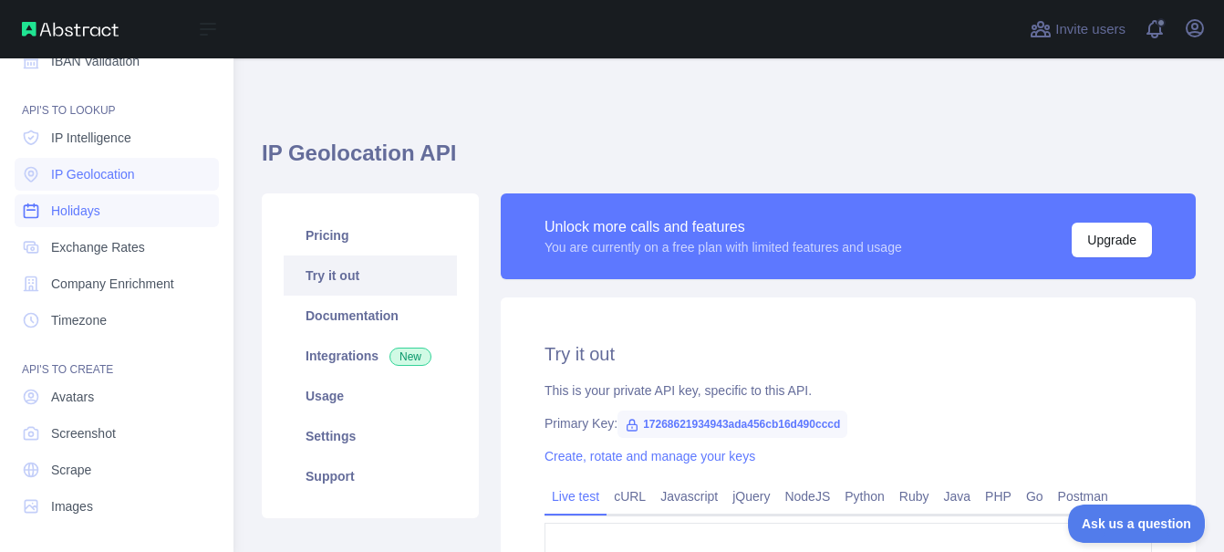
click at [105, 205] on link "Holidays" at bounding box center [117, 210] width 204 height 33
